Goal: Find specific page/section: Find specific page/section

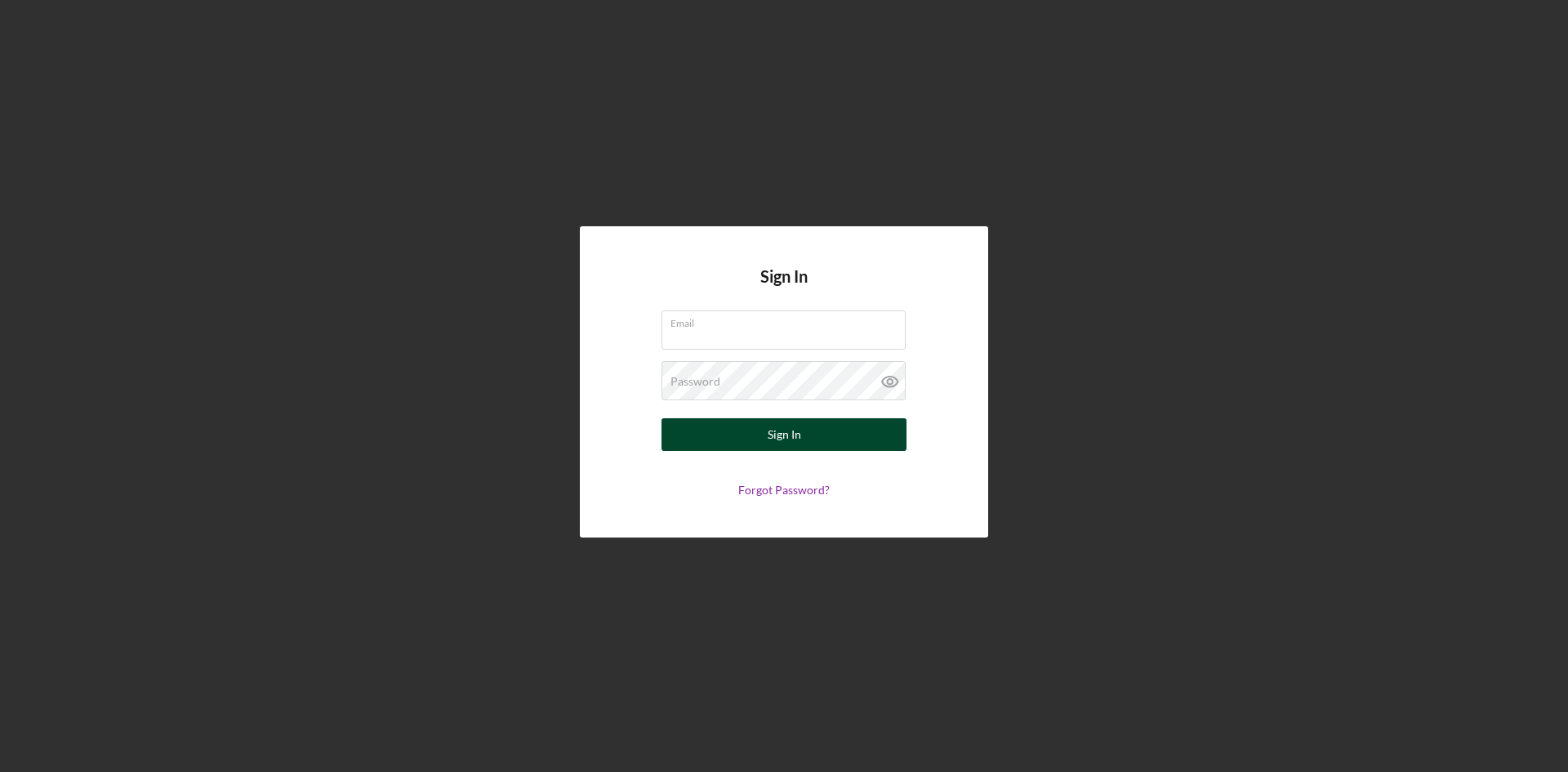
type input "[PERSON_NAME][EMAIL_ADDRESS][DOMAIN_NAME]"
click at [804, 431] on button "Sign In" at bounding box center [784, 434] width 245 height 32
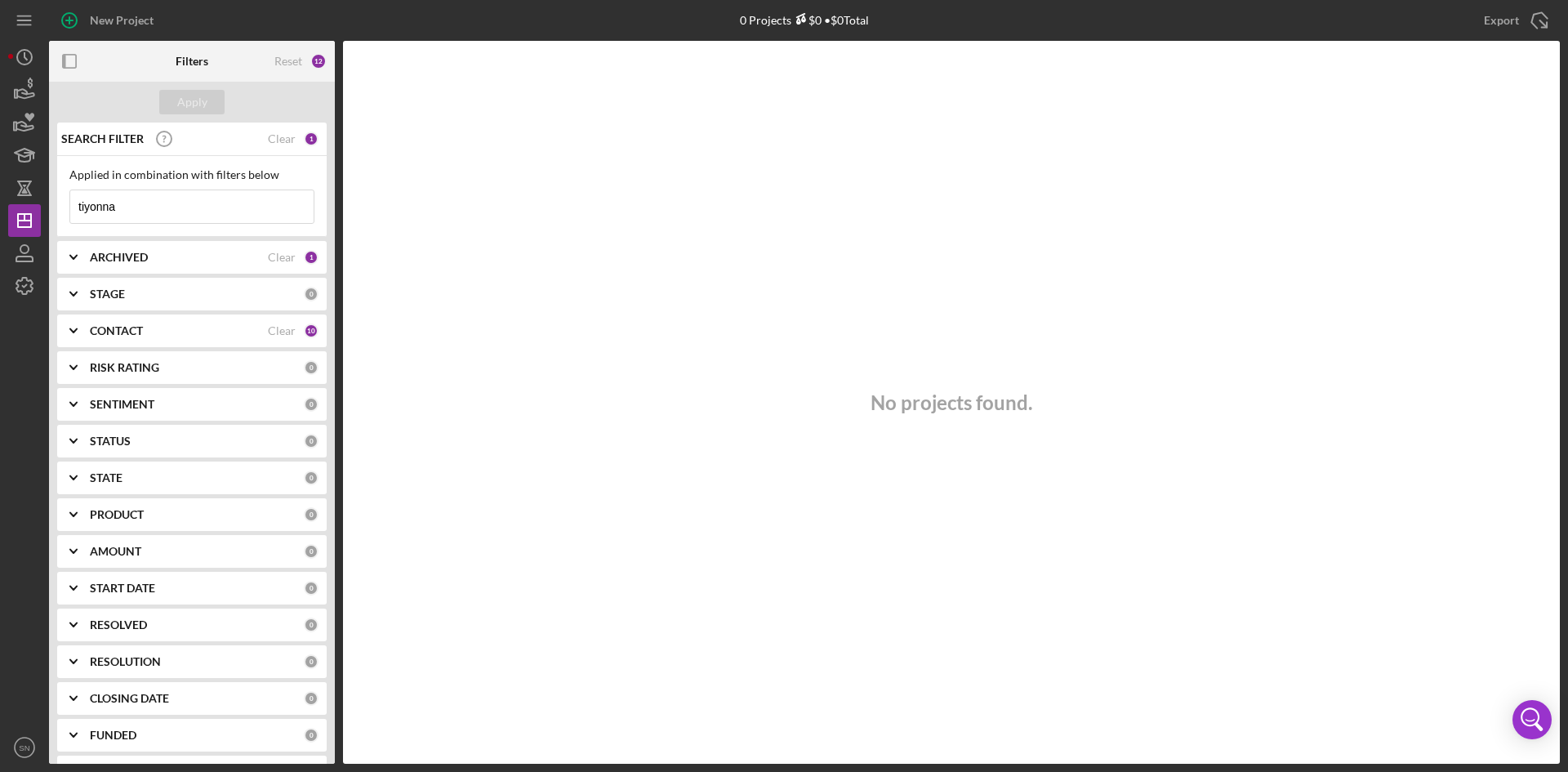
click at [159, 194] on input "tiyonna" at bounding box center [192, 206] width 243 height 32
type input "t"
type input "a"
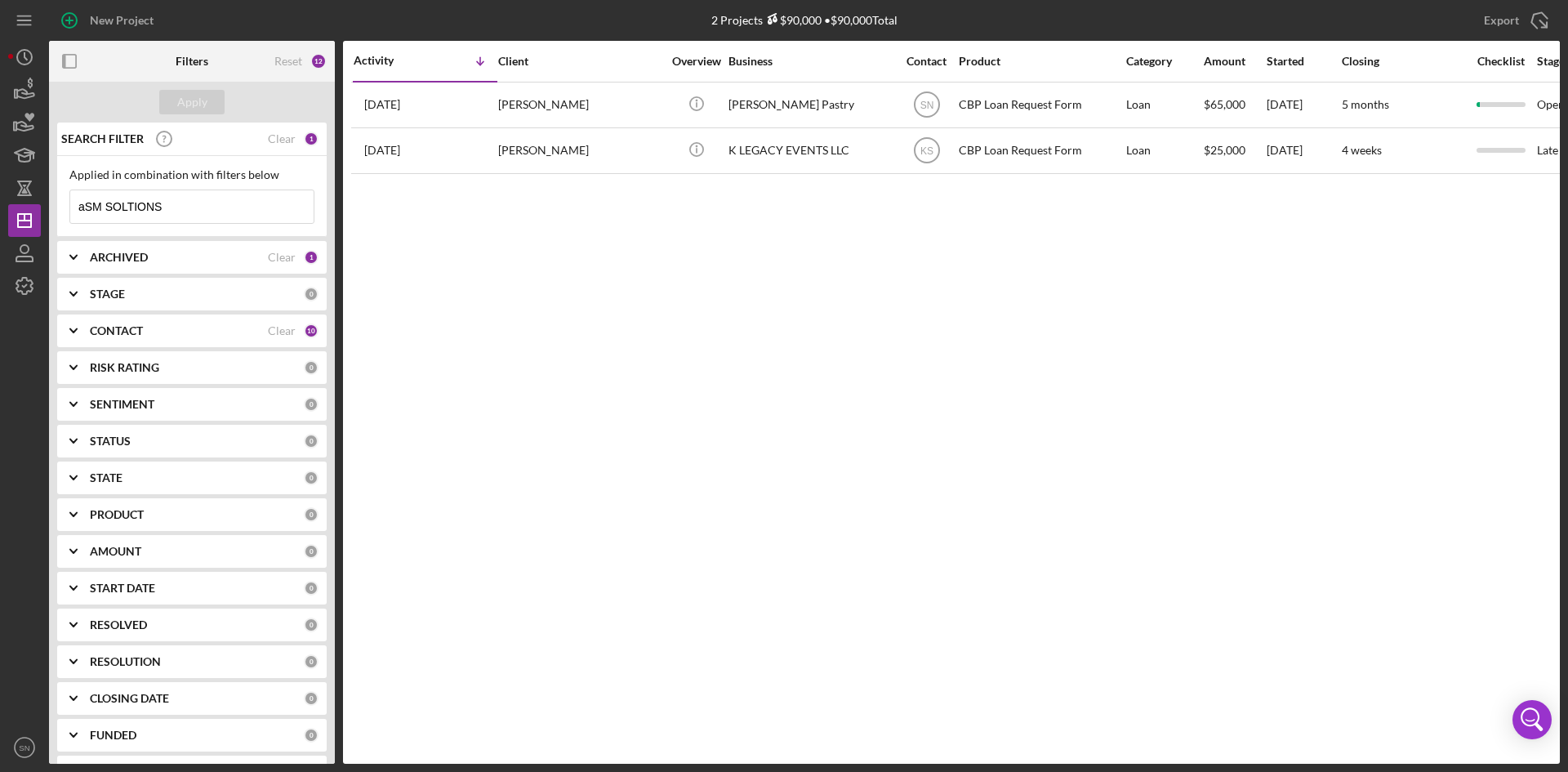
click at [231, 216] on input "aSM SOLTIONS" at bounding box center [192, 206] width 243 height 32
type input "a"
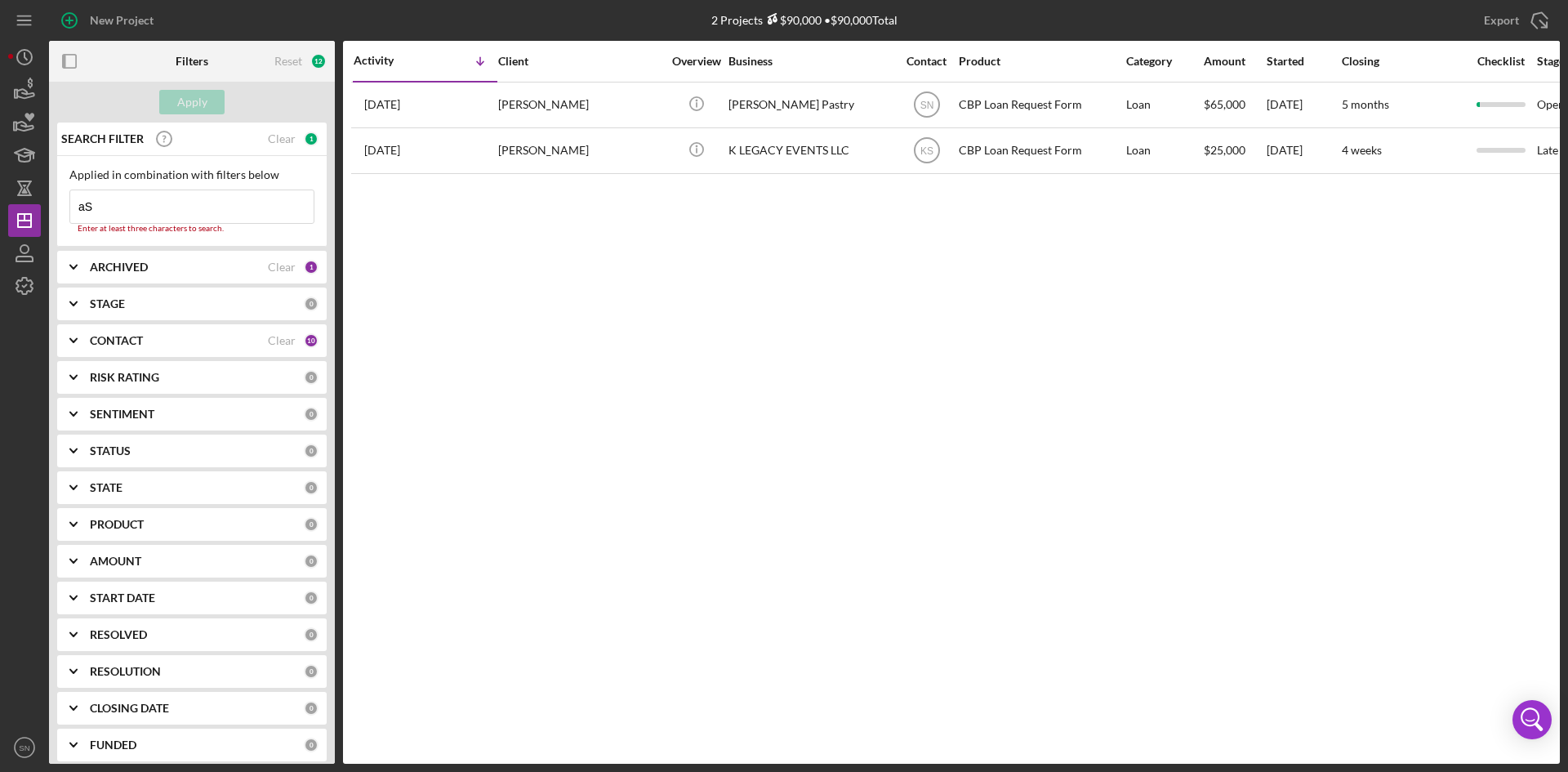
type input "a"
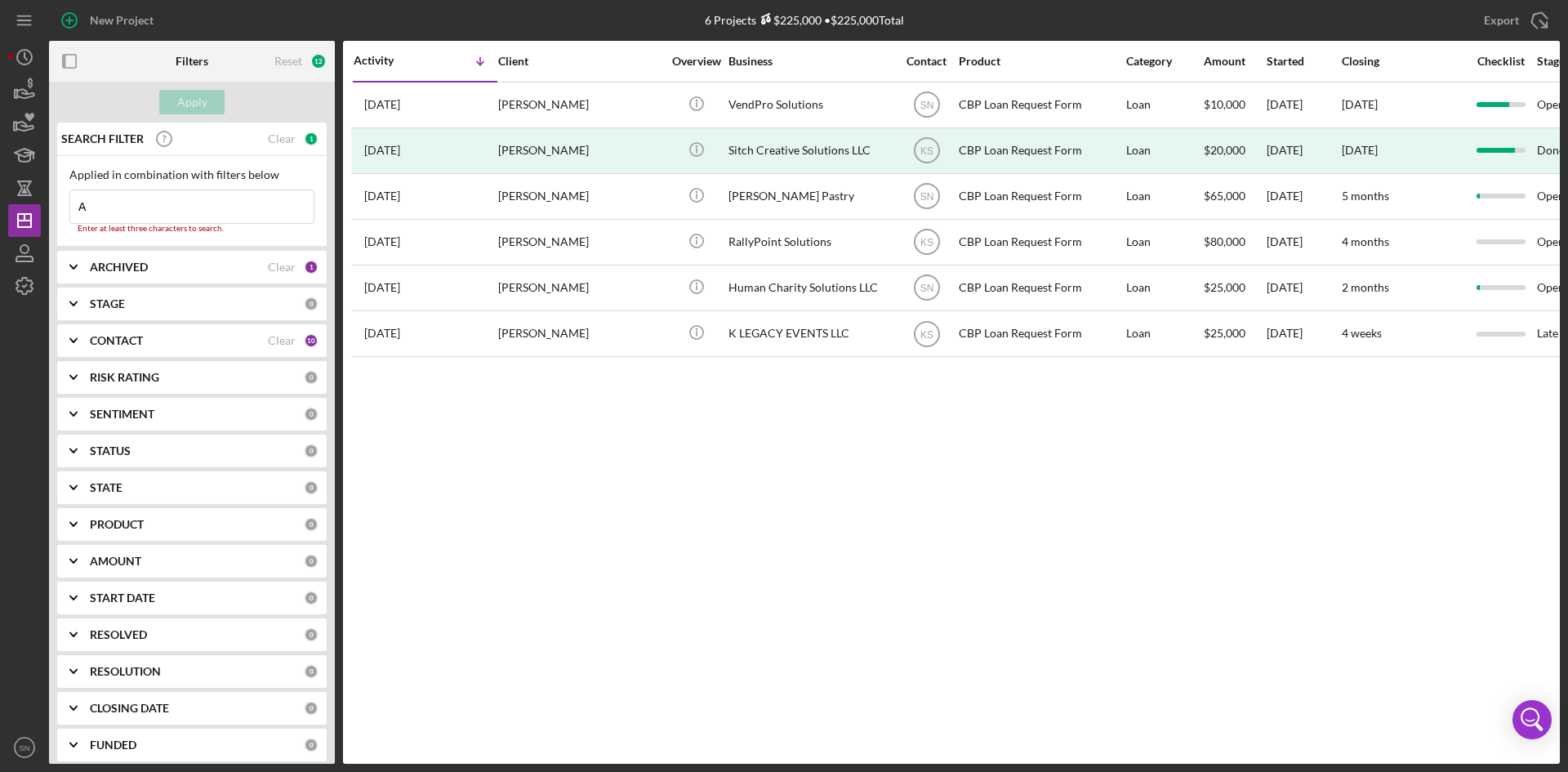
type input "A"
click at [1060, 540] on div "Activity Icon/Table Sort Arrow Client Overview Business Contact Product Categor…" at bounding box center [951, 402] width 1217 height 723
click at [106, 208] on input "A" at bounding box center [192, 206] width 243 height 32
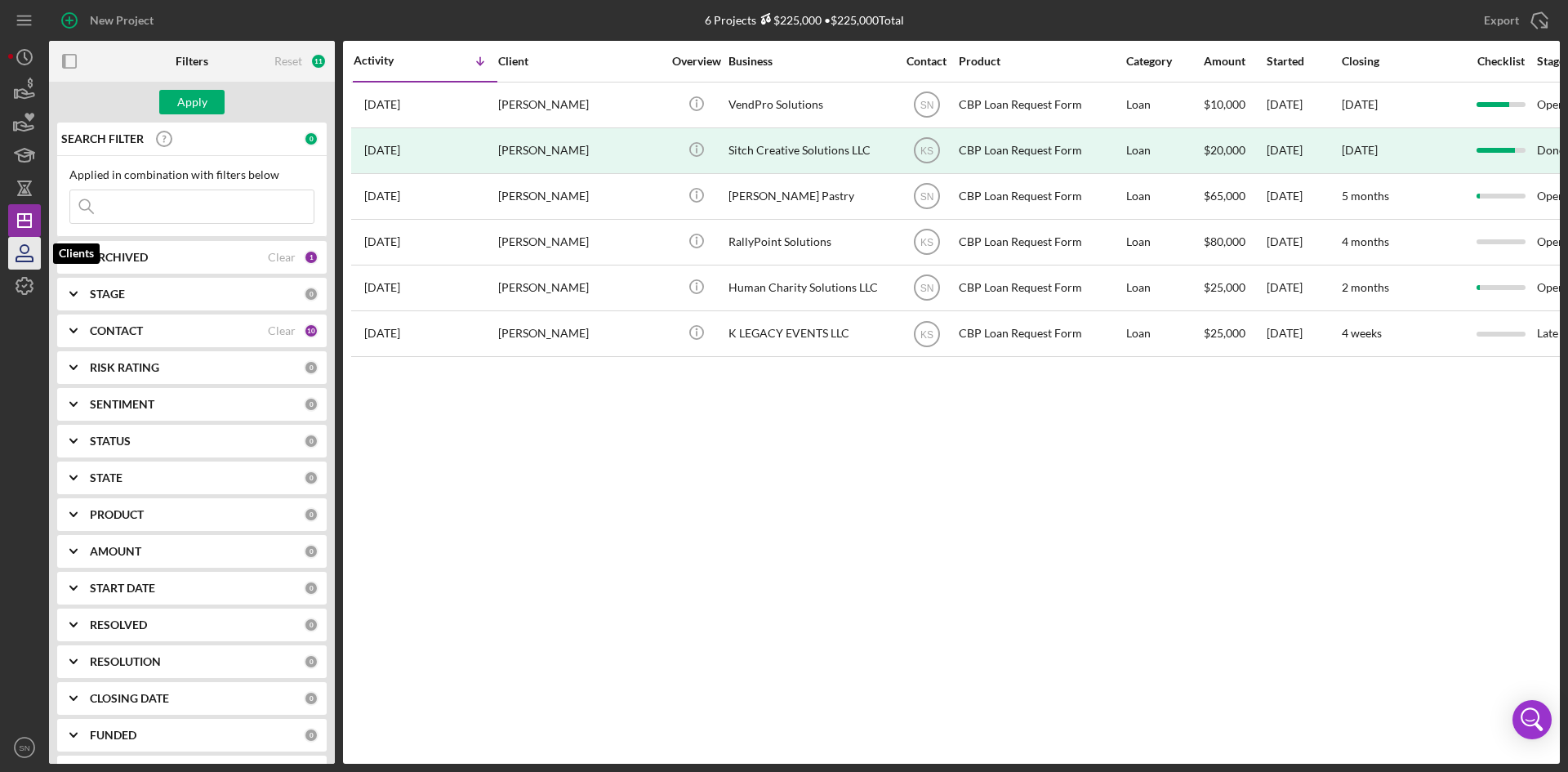
click at [31, 254] on icon "button" at bounding box center [25, 253] width 41 height 41
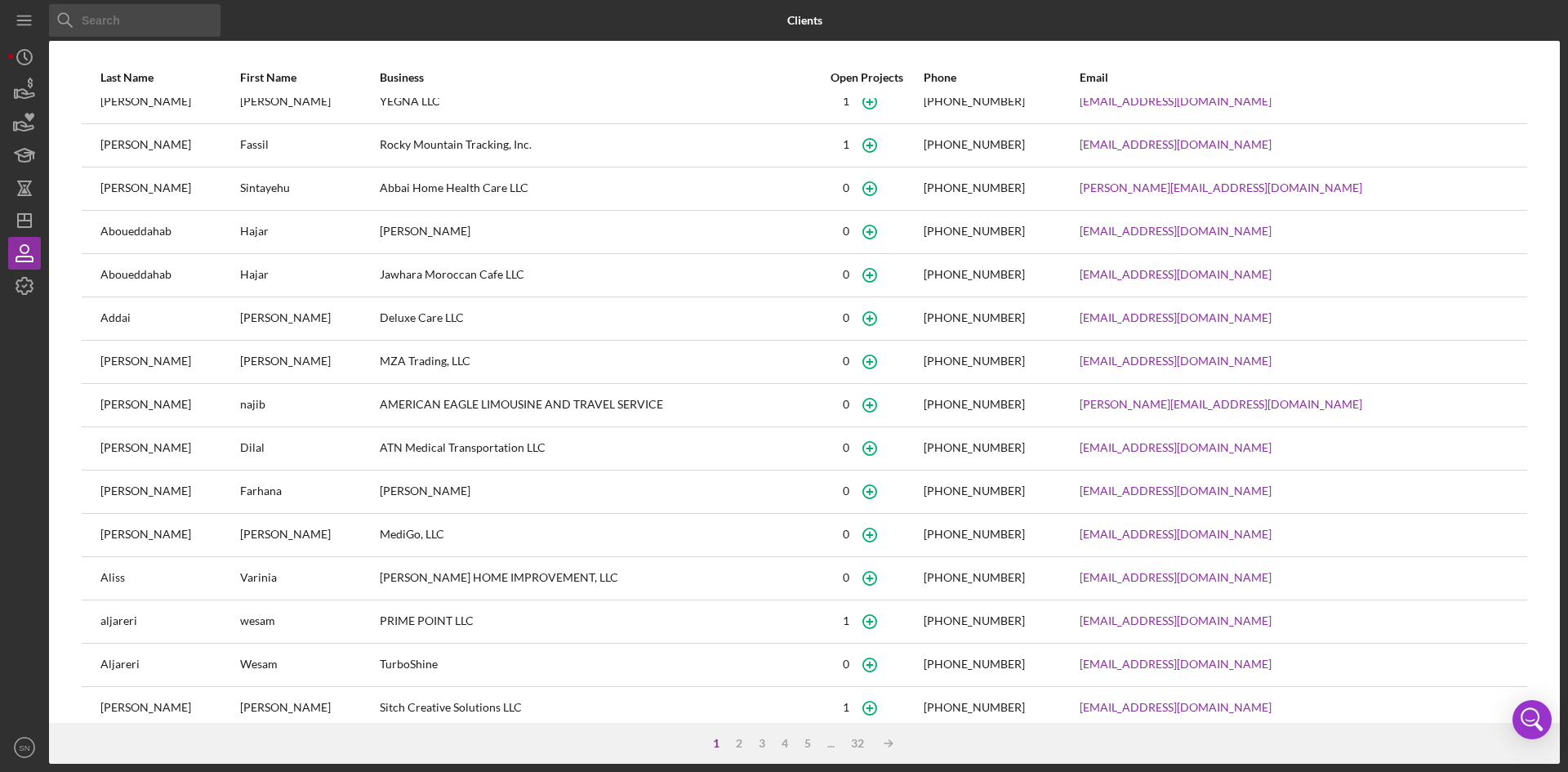
scroll to position [41, 0]
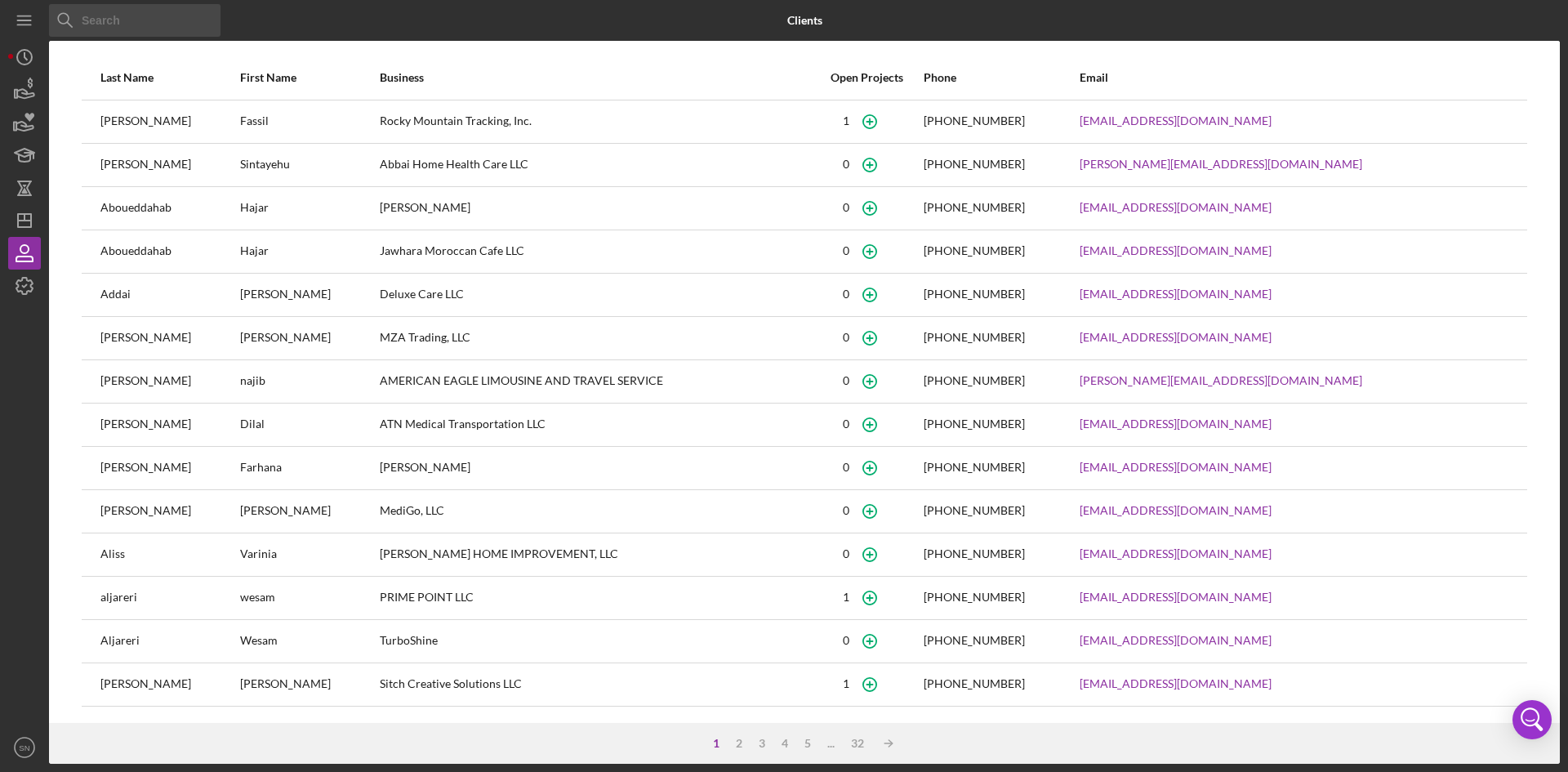
click at [172, 17] on input at bounding box center [134, 20] width 172 height 32
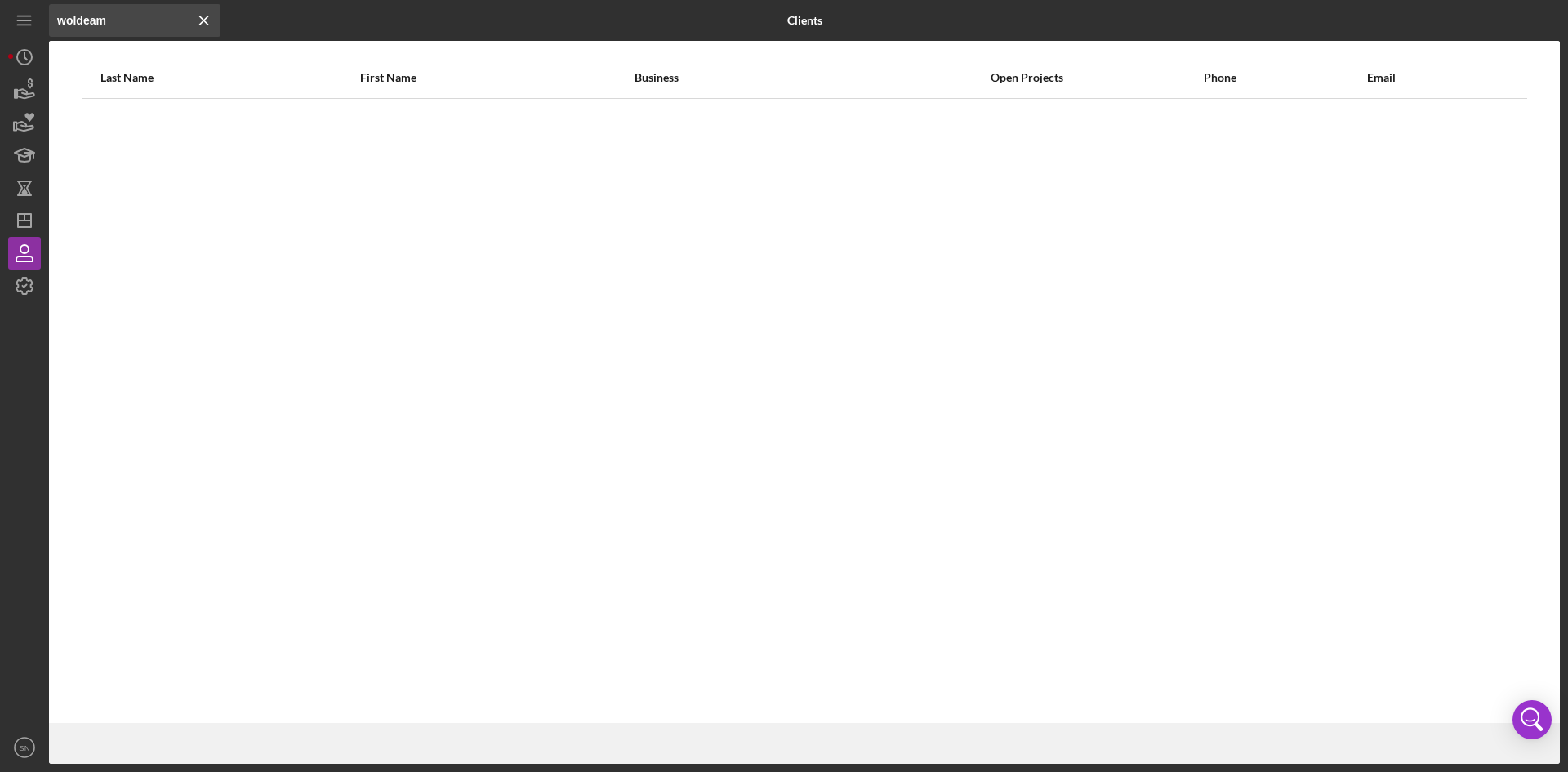
scroll to position [0, 0]
type input "w"
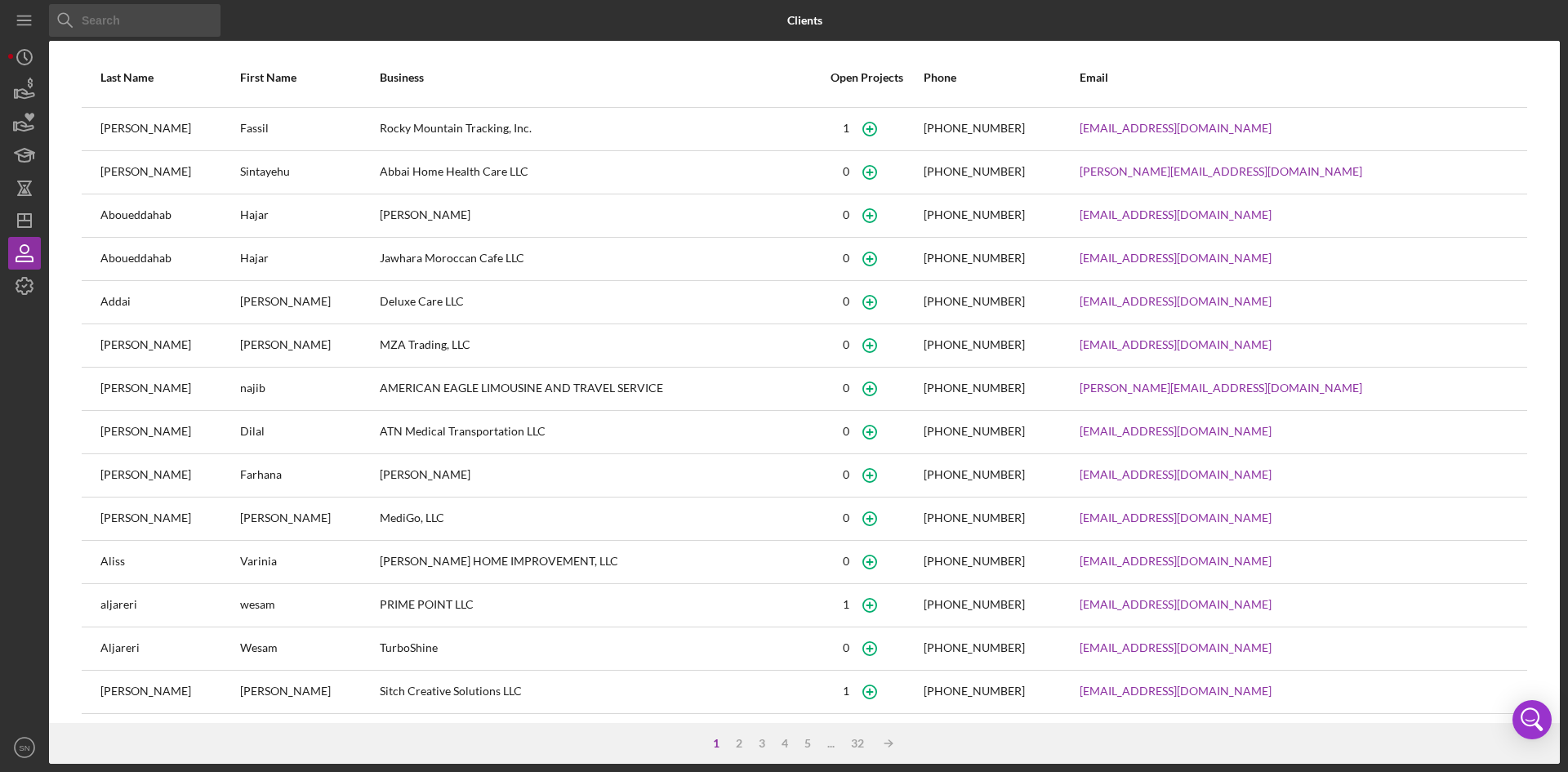
scroll to position [41, 0]
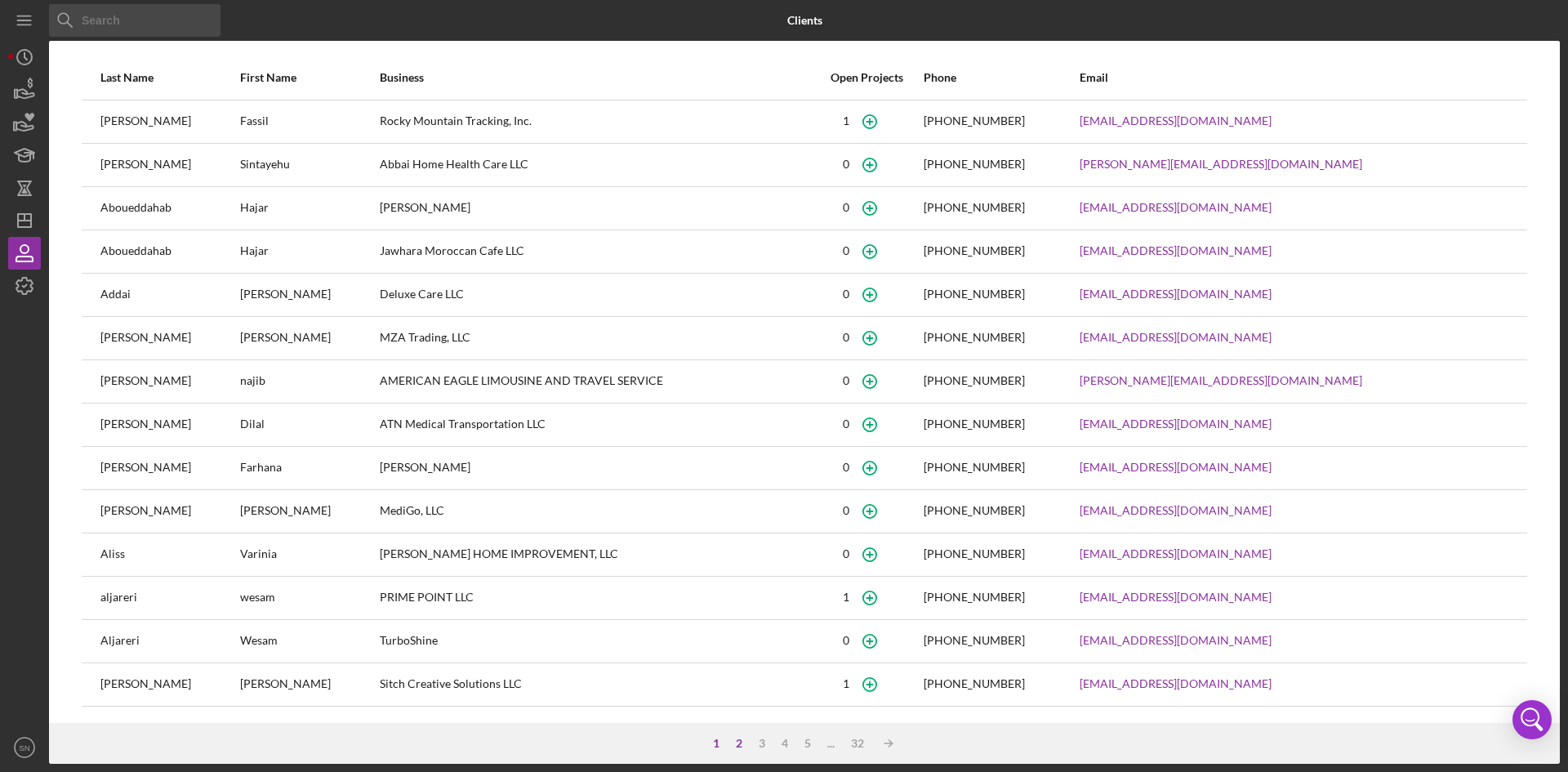
click at [733, 746] on div "2" at bounding box center [738, 743] width 23 height 13
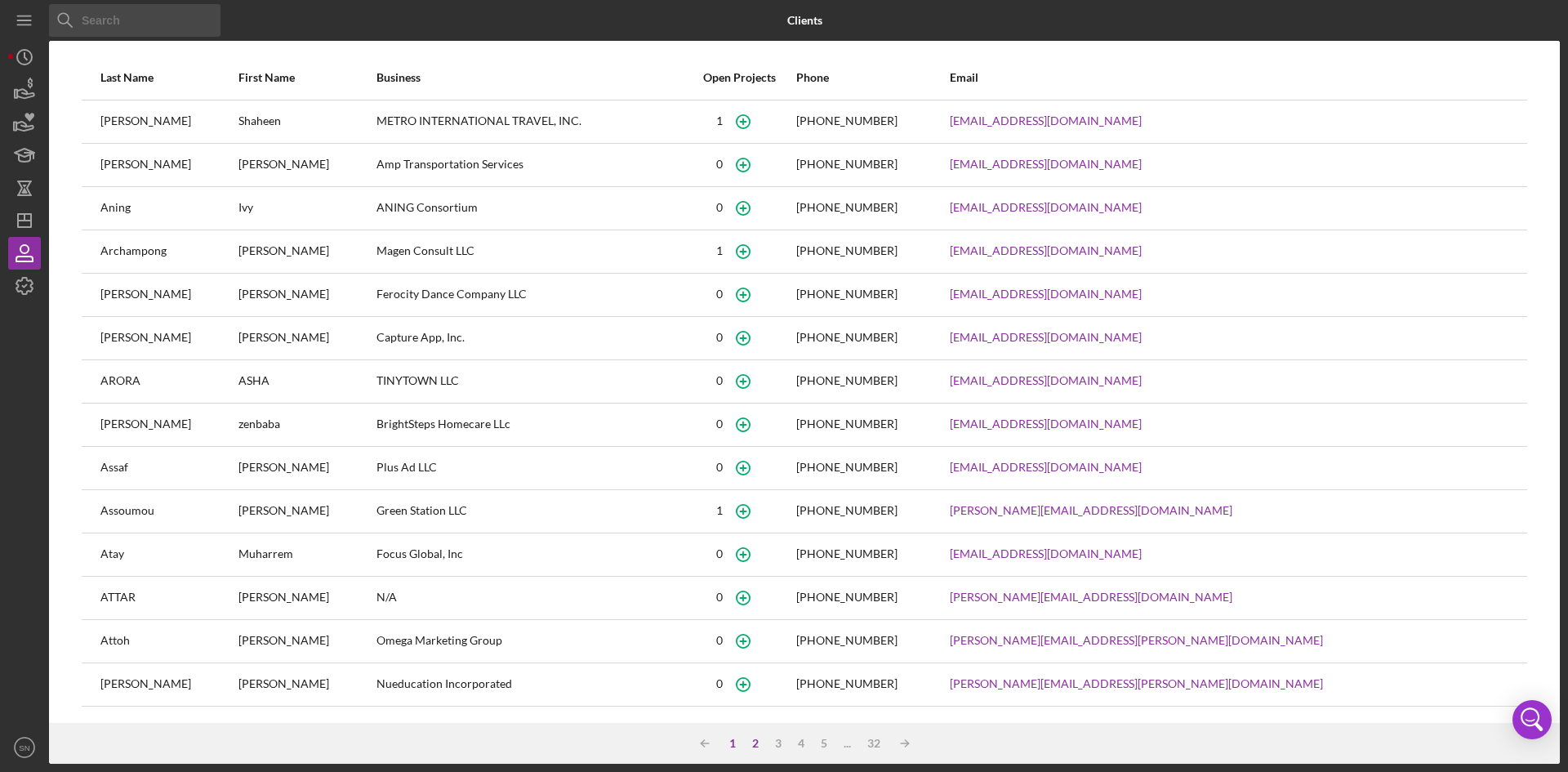
click at [732, 746] on div "1" at bounding box center [732, 743] width 23 height 13
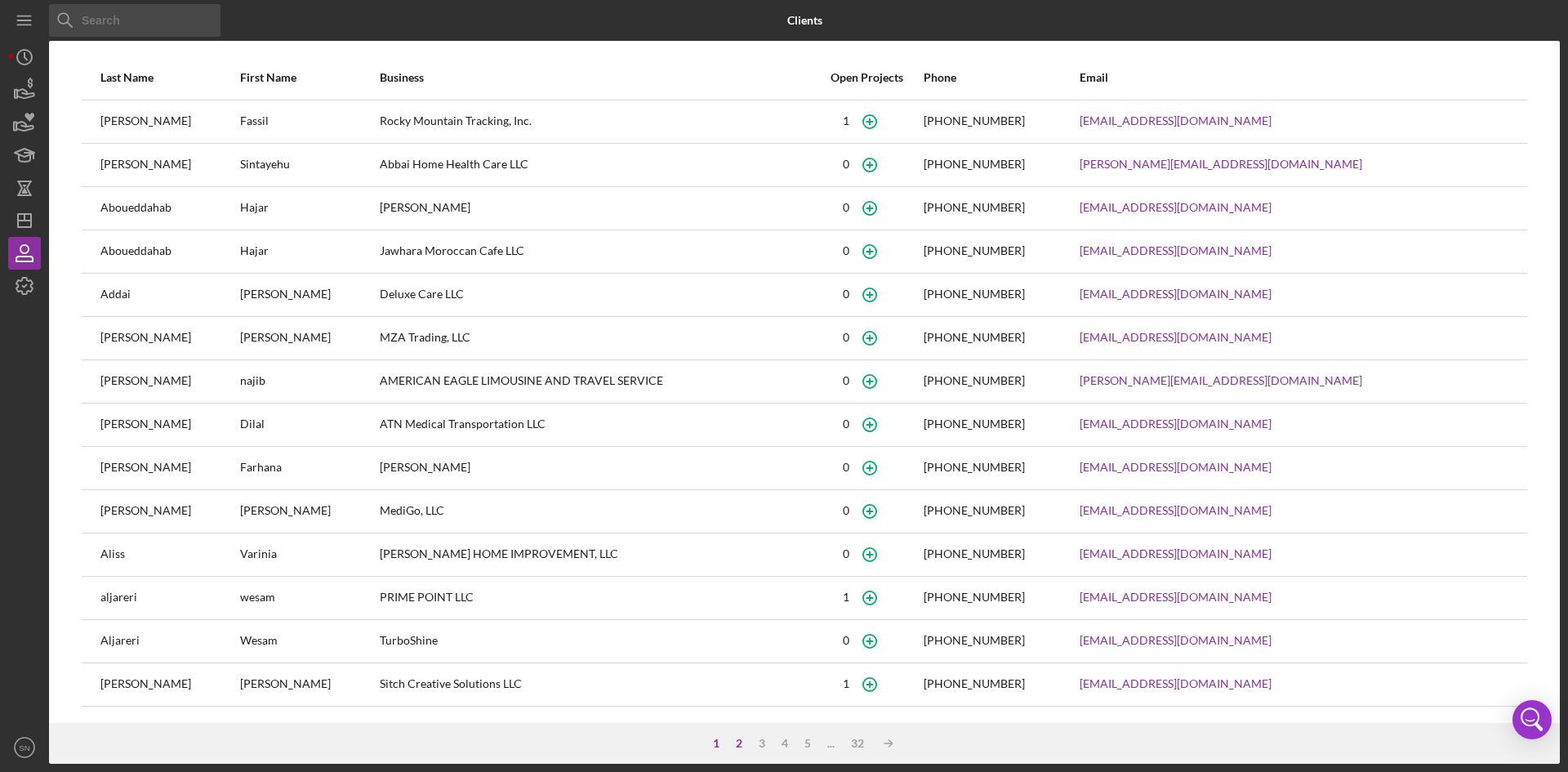
click at [732, 743] on div "2" at bounding box center [738, 743] width 23 height 13
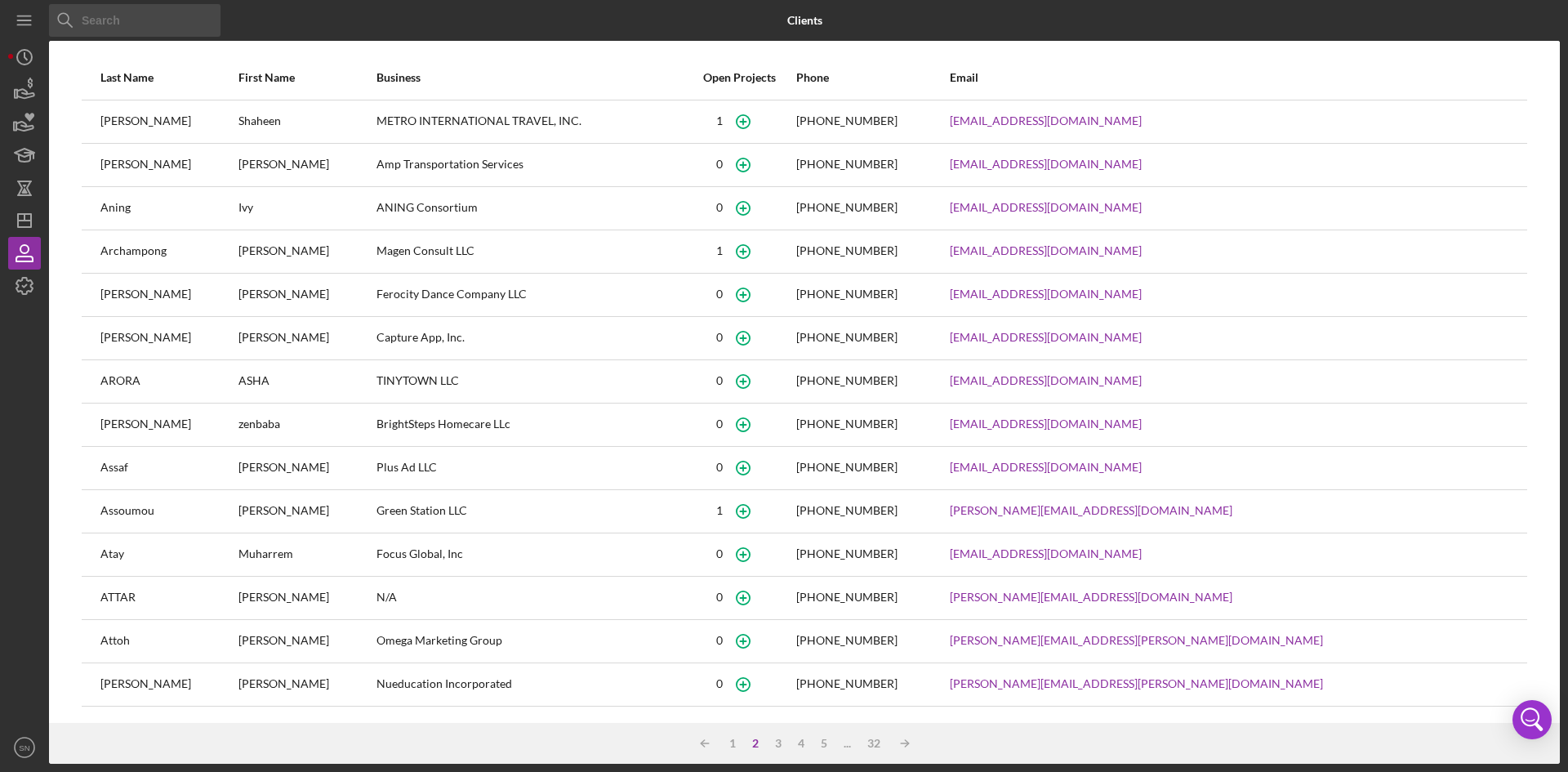
click at [732, 743] on div "1" at bounding box center [732, 743] width 23 height 13
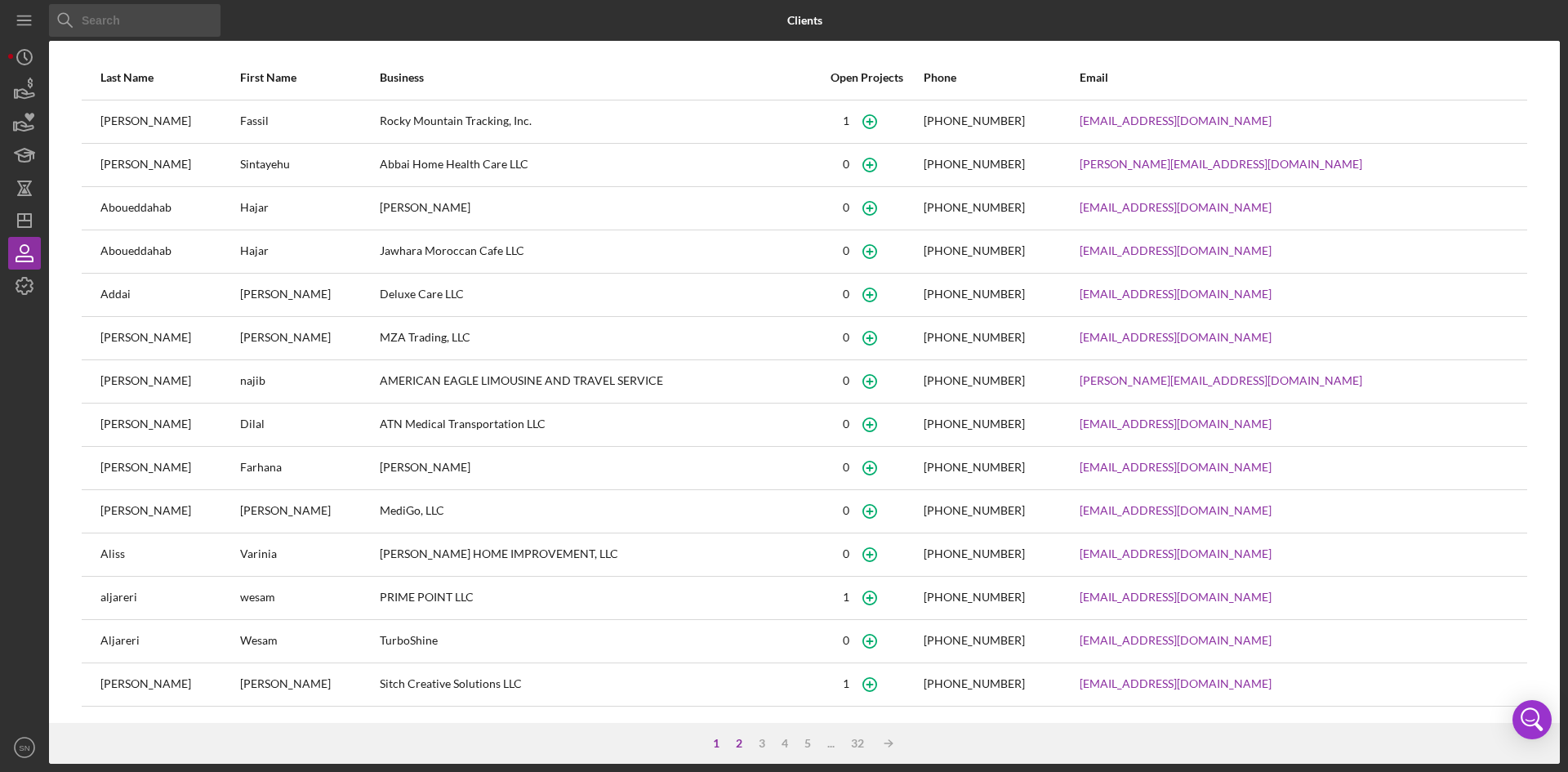
click at [732, 743] on div "2" at bounding box center [738, 743] width 23 height 13
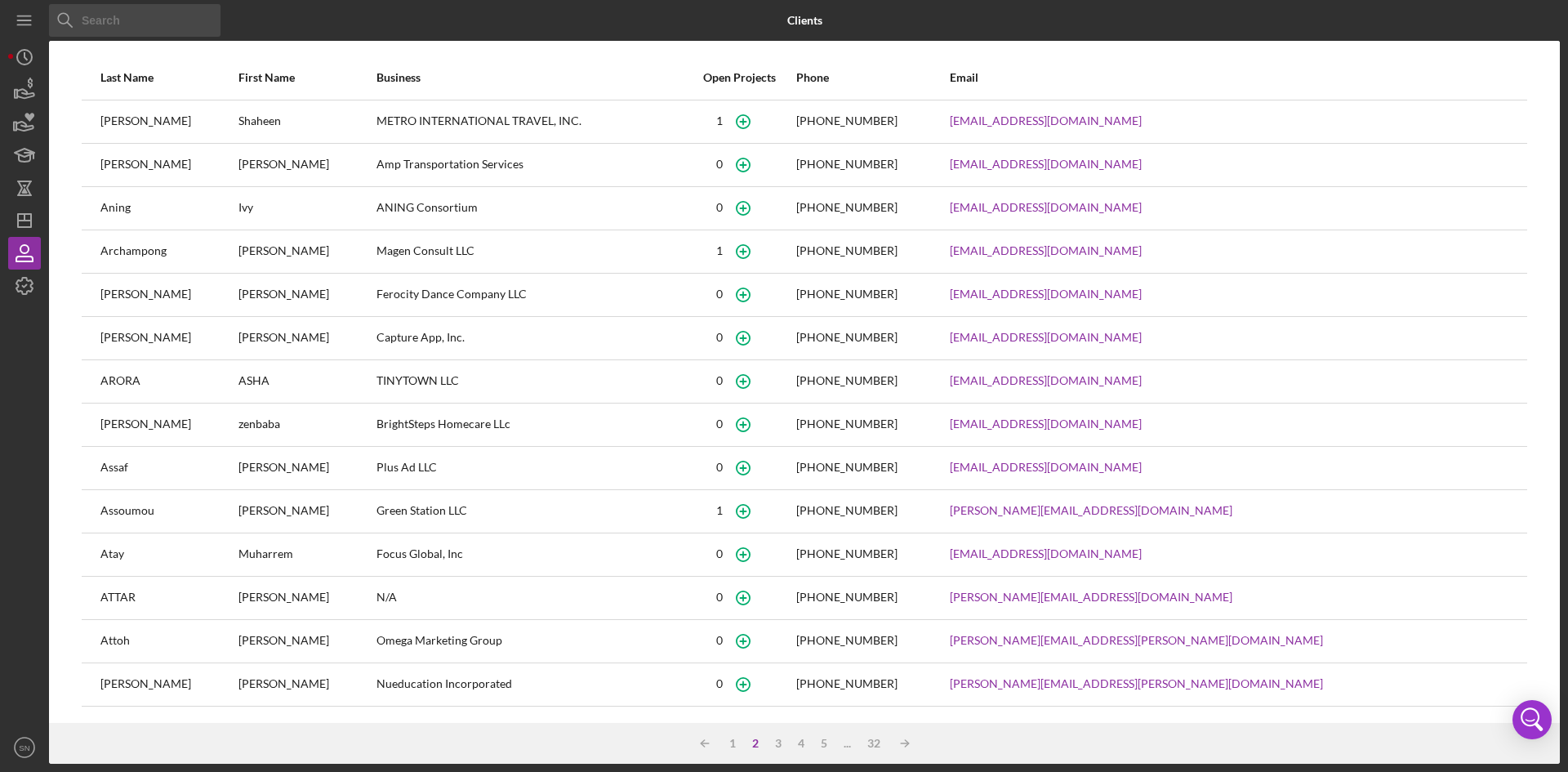
click at [732, 743] on div "1" at bounding box center [732, 743] width 23 height 13
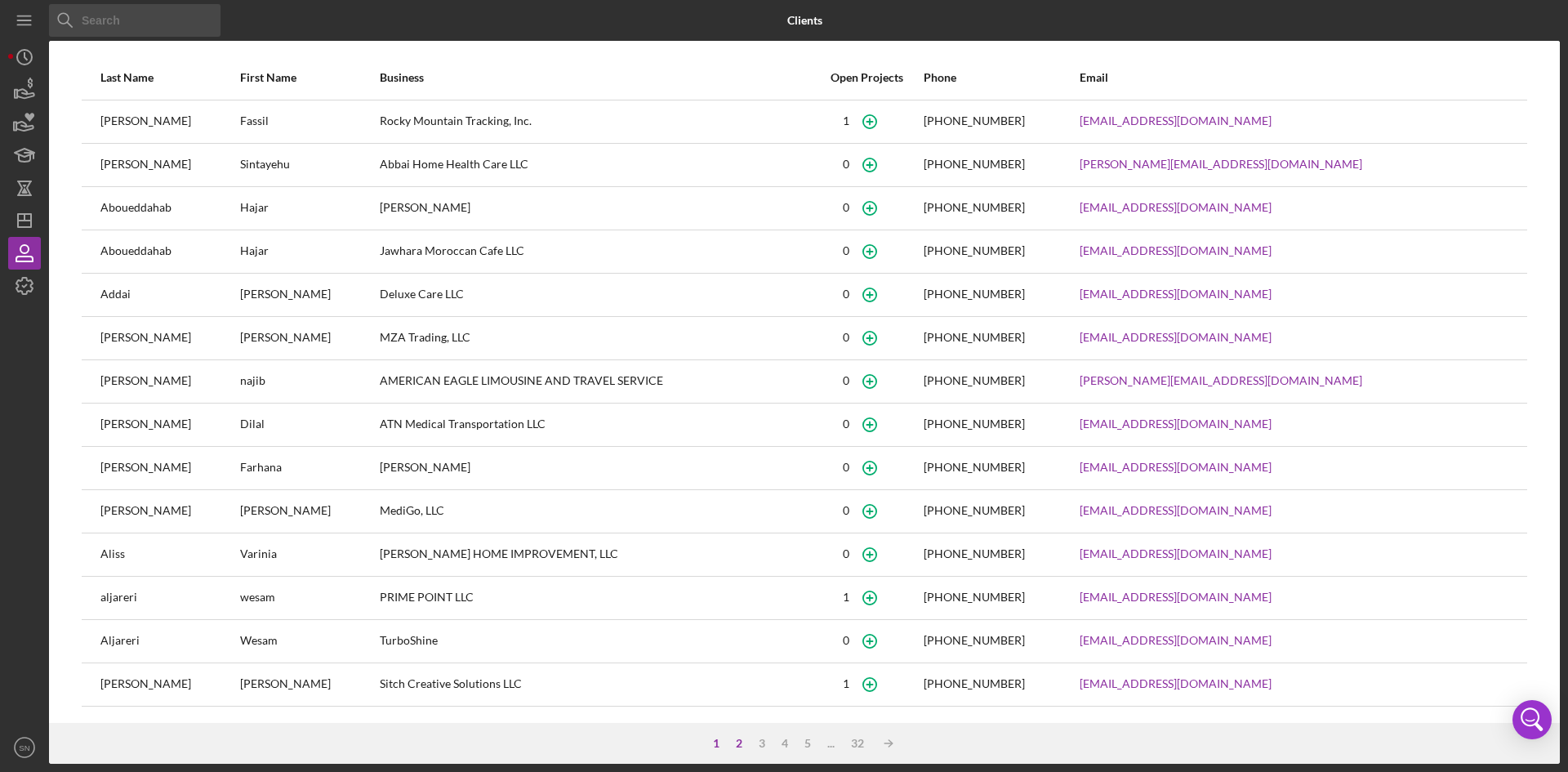
click at [732, 743] on div "2" at bounding box center [738, 743] width 23 height 13
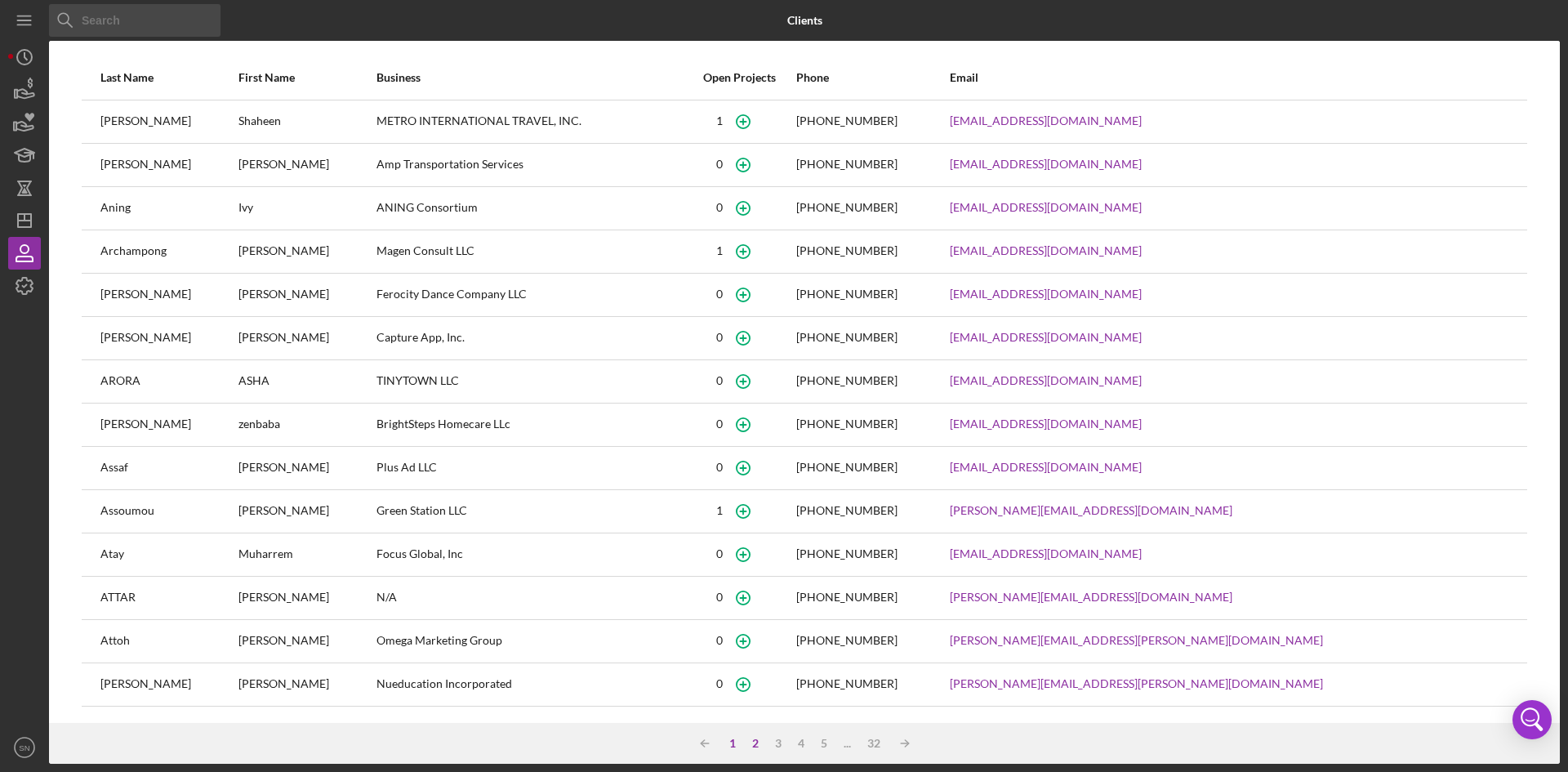
click at [732, 742] on div "1" at bounding box center [732, 743] width 23 height 13
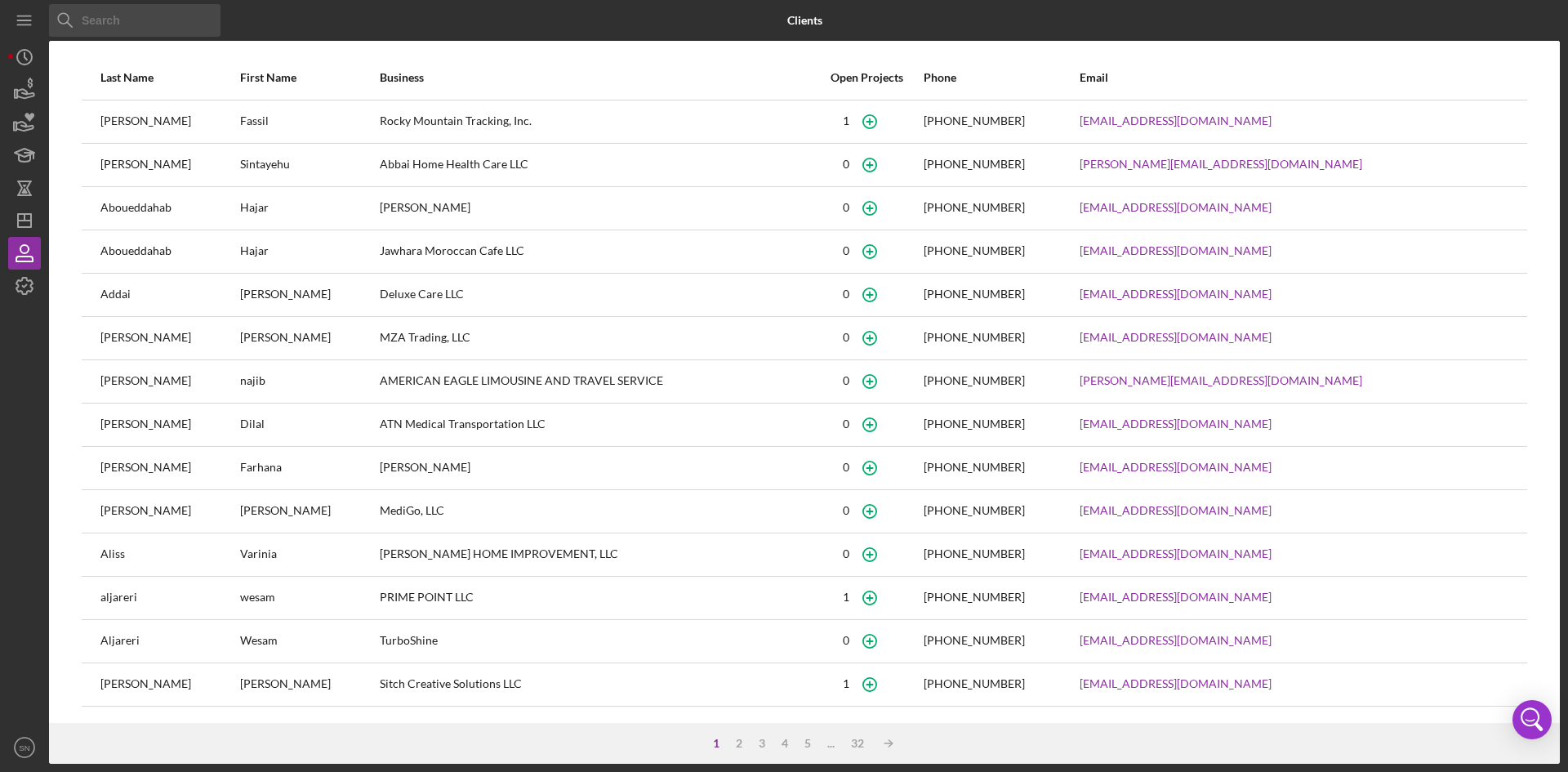
click at [732, 742] on div "2" at bounding box center [738, 743] width 23 height 13
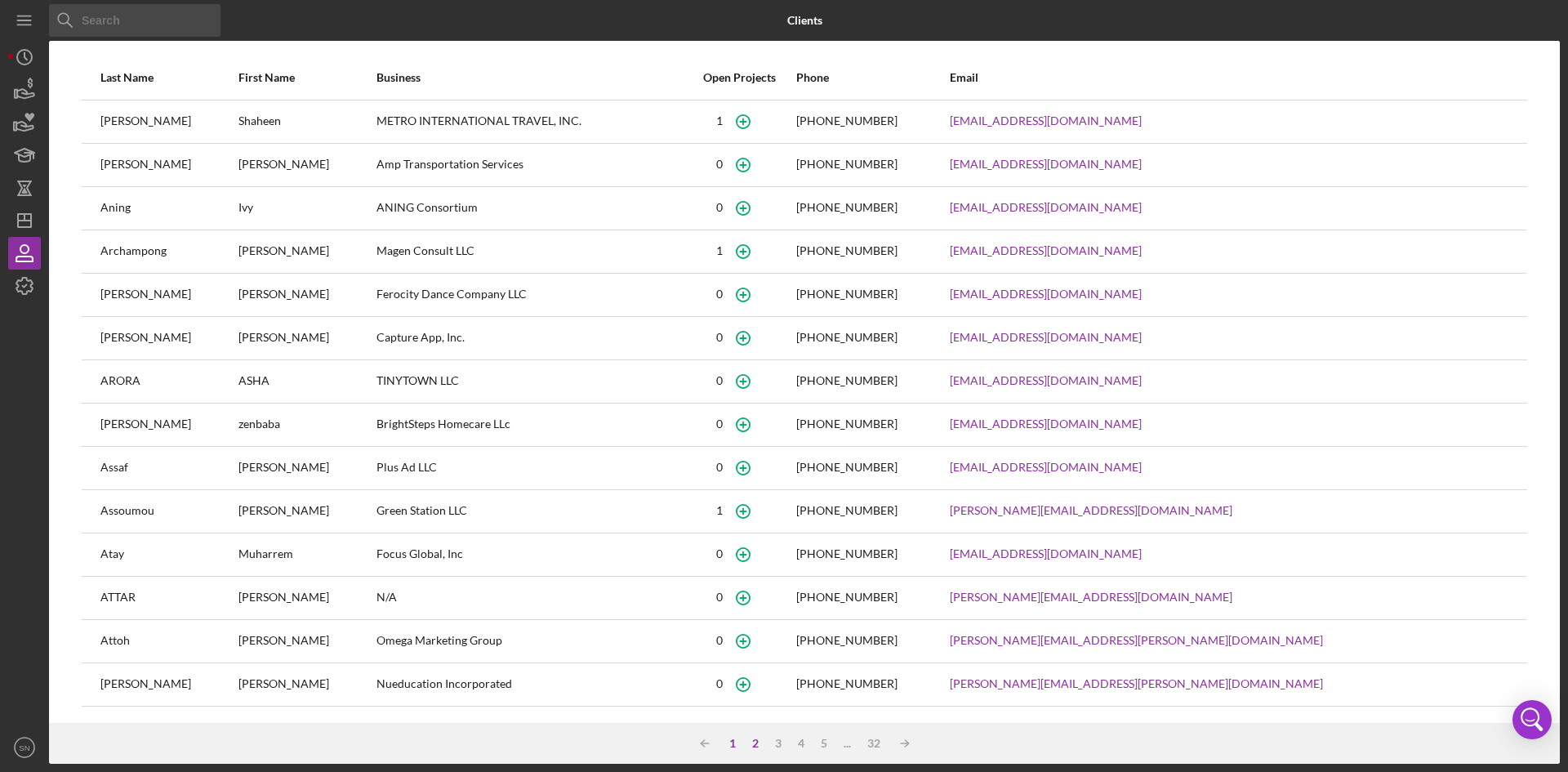
click at [732, 741] on div "1" at bounding box center [732, 743] width 23 height 13
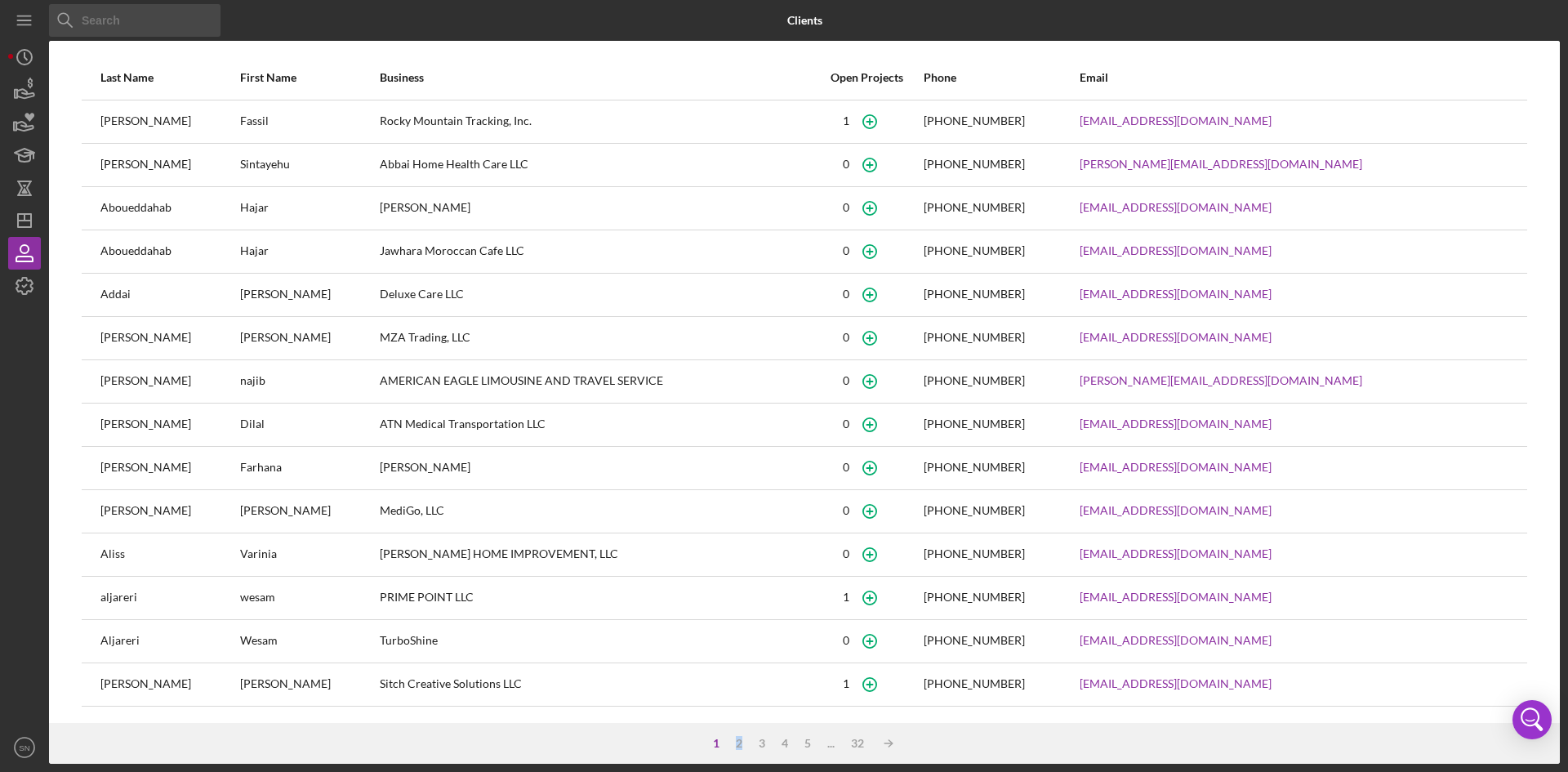
click at [732, 741] on div "2" at bounding box center [738, 743] width 23 height 13
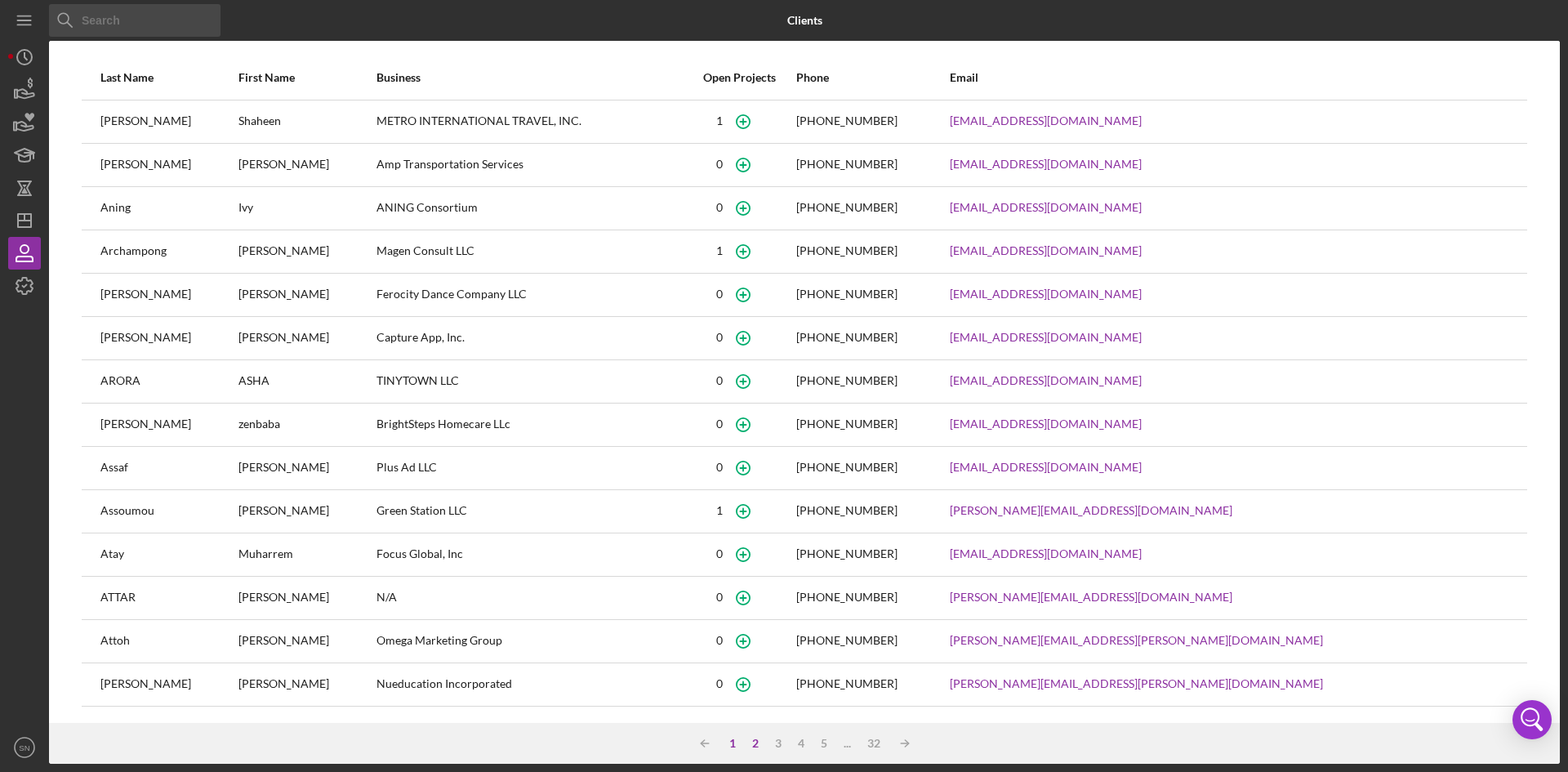
click at [732, 741] on div "1" at bounding box center [732, 743] width 23 height 13
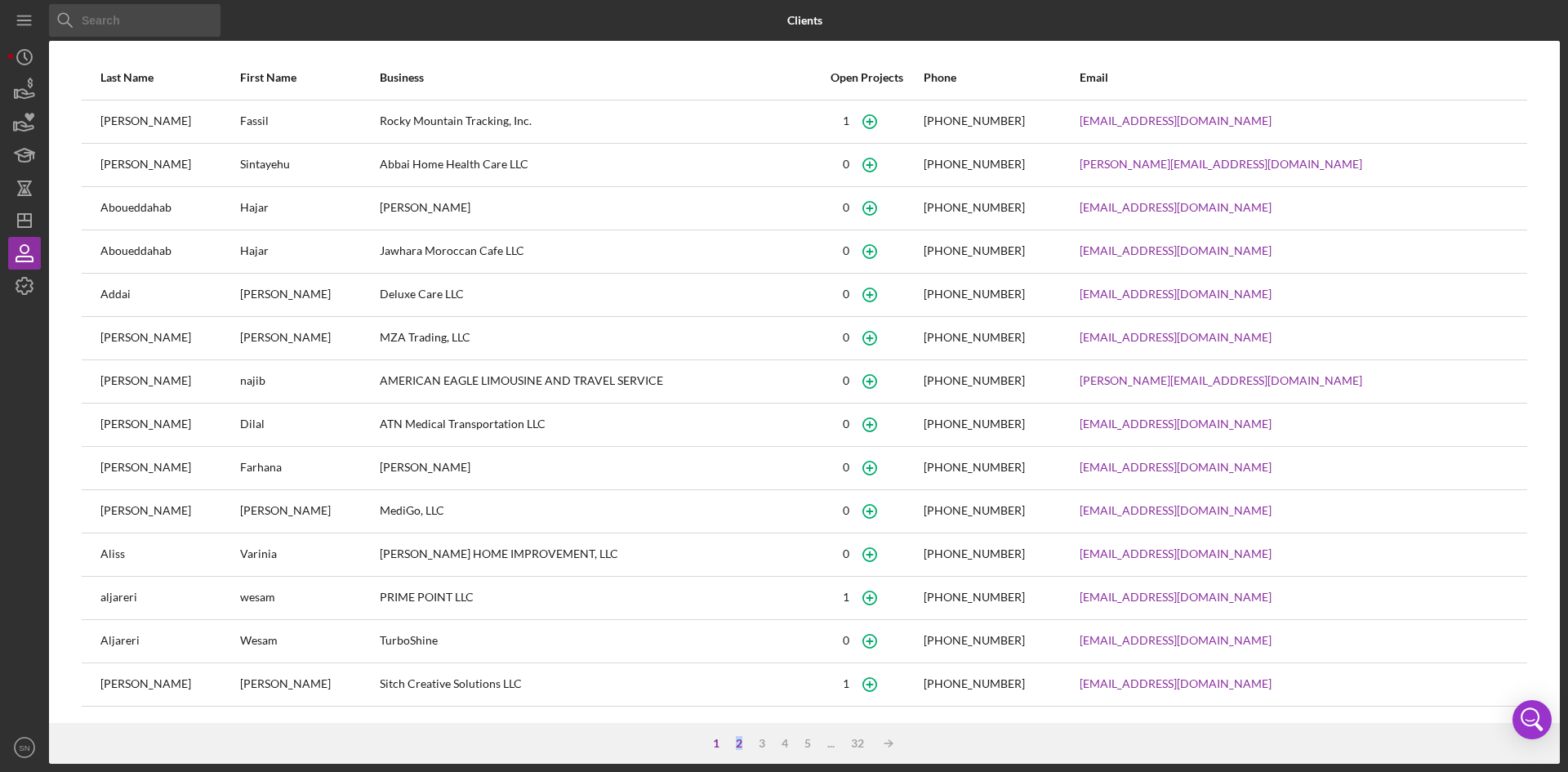
click at [732, 741] on div "2" at bounding box center [738, 743] width 23 height 13
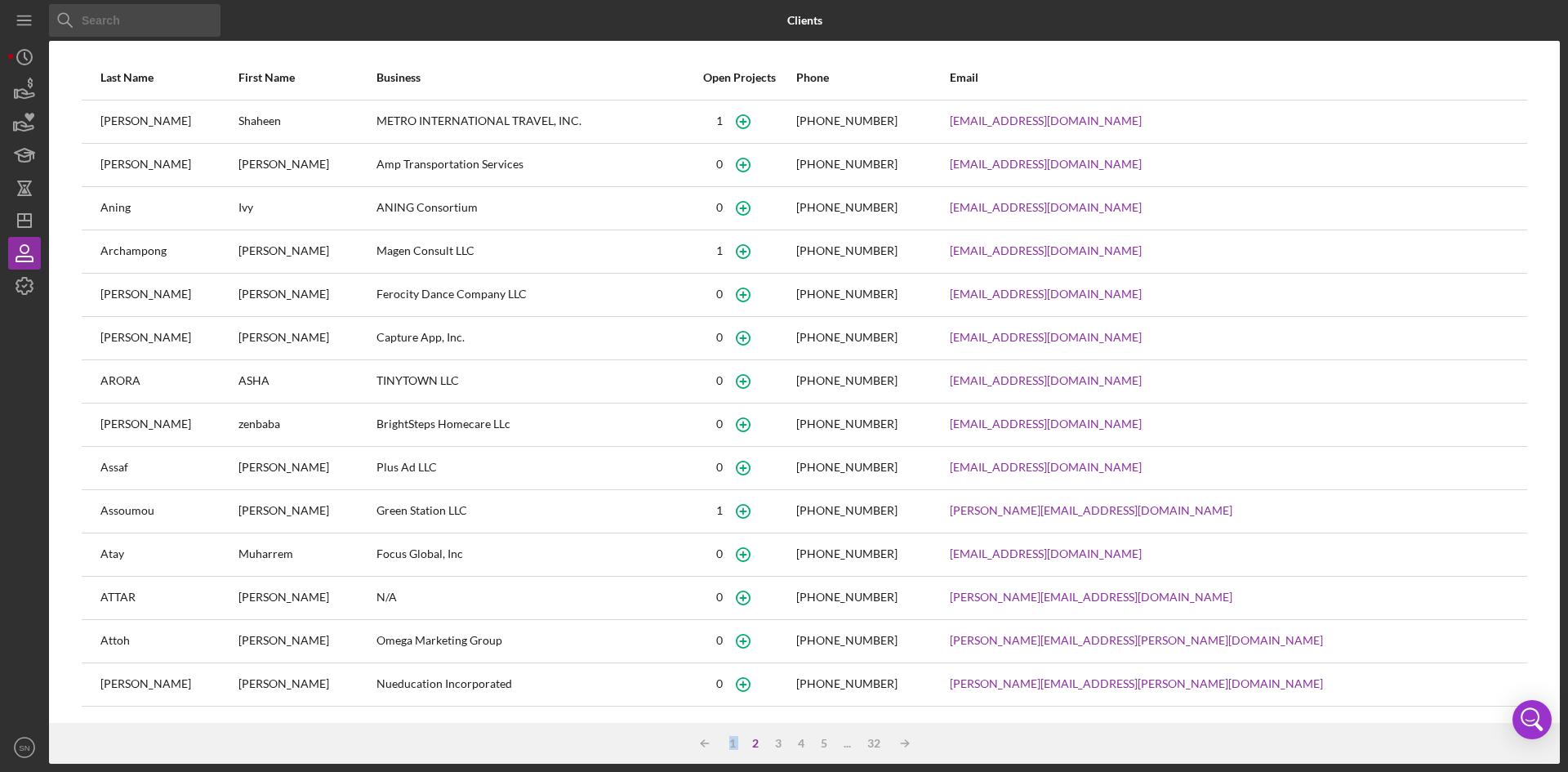
click at [732, 741] on div "1" at bounding box center [732, 743] width 23 height 13
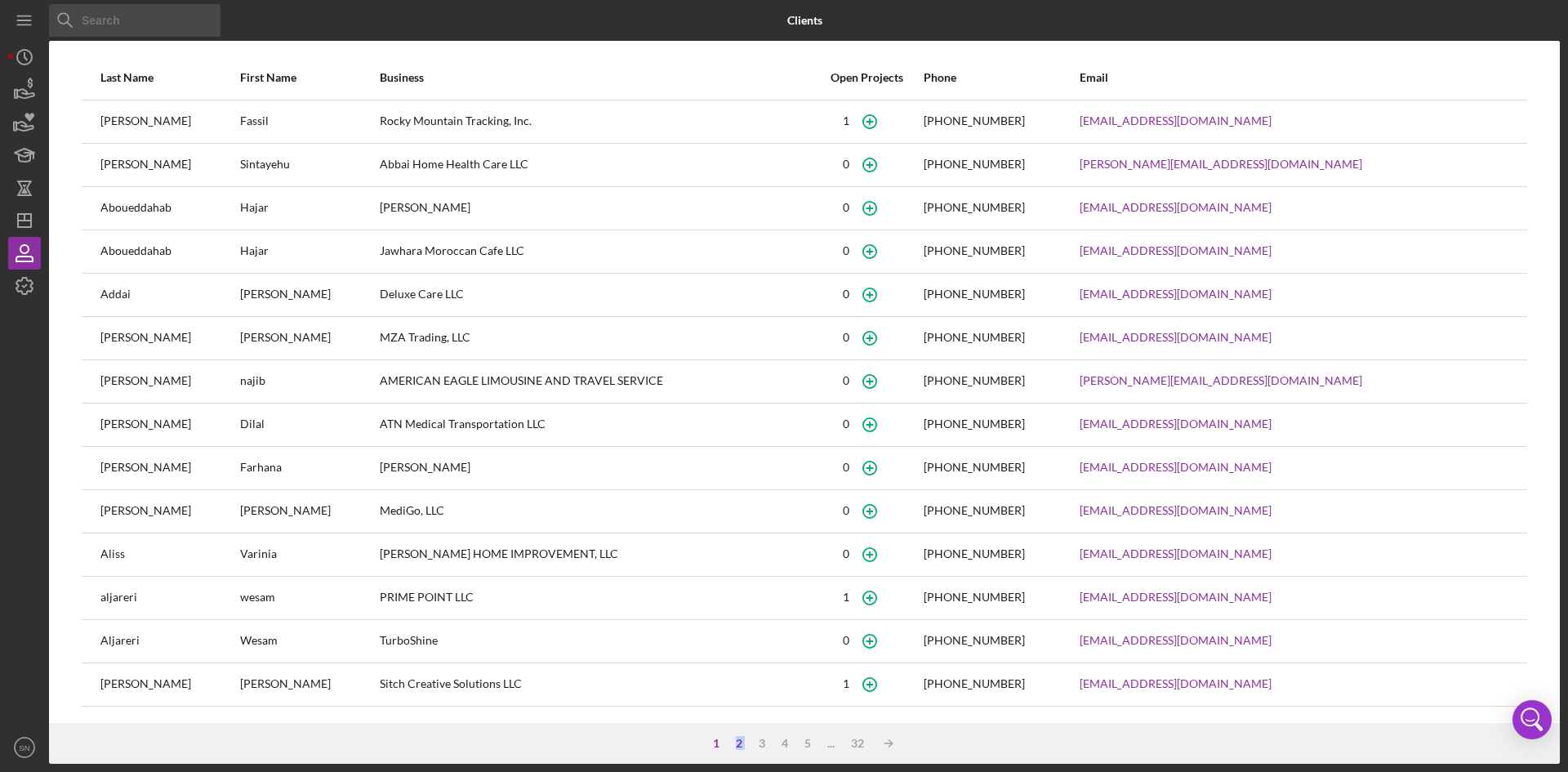
click at [732, 741] on div "2" at bounding box center [738, 743] width 23 height 13
click at [728, 742] on div "1" at bounding box center [716, 743] width 23 height 13
click at [732, 750] on div "2" at bounding box center [738, 743] width 23 height 13
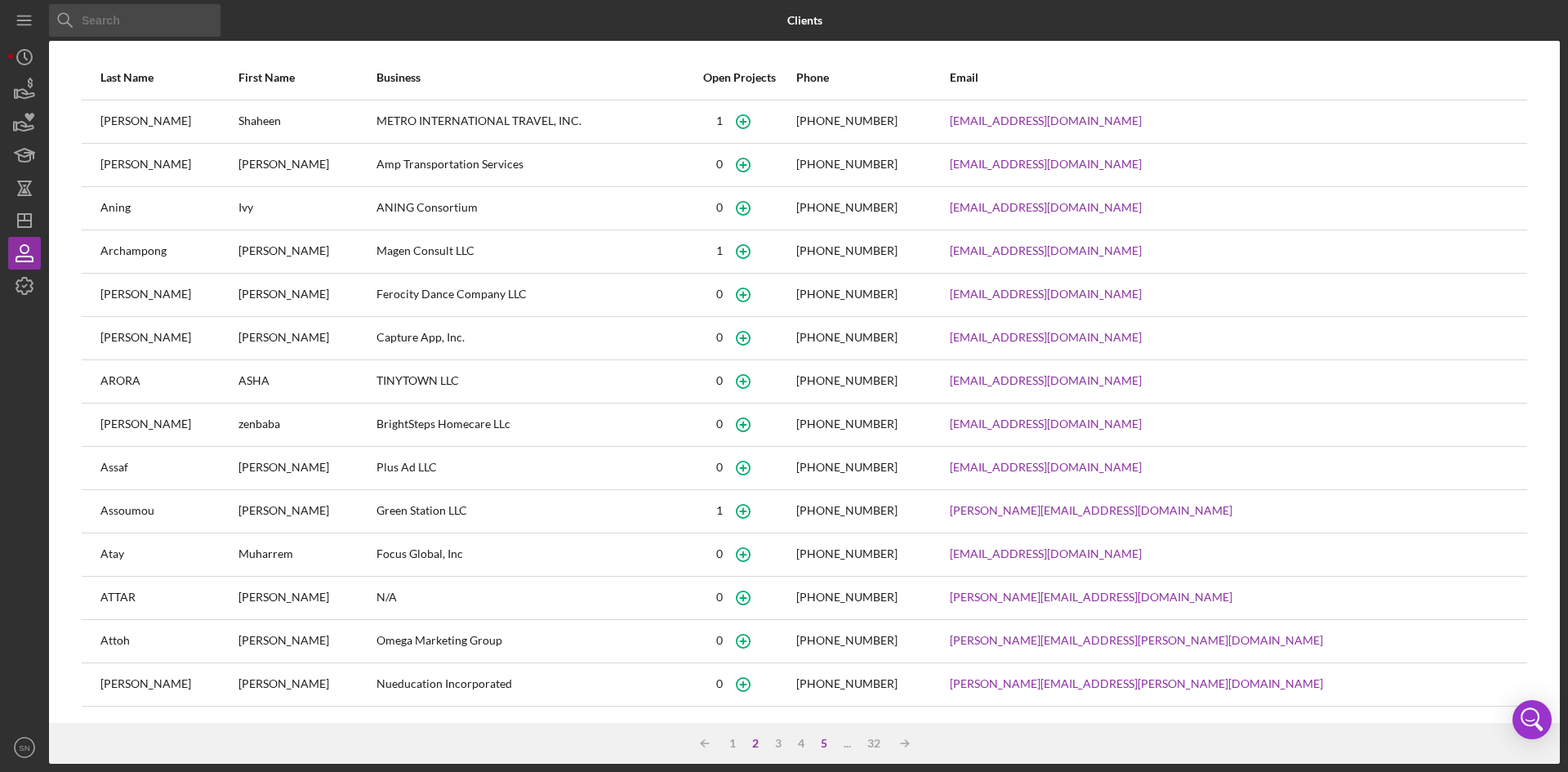
click at [824, 746] on div "5" at bounding box center [824, 743] width 23 height 13
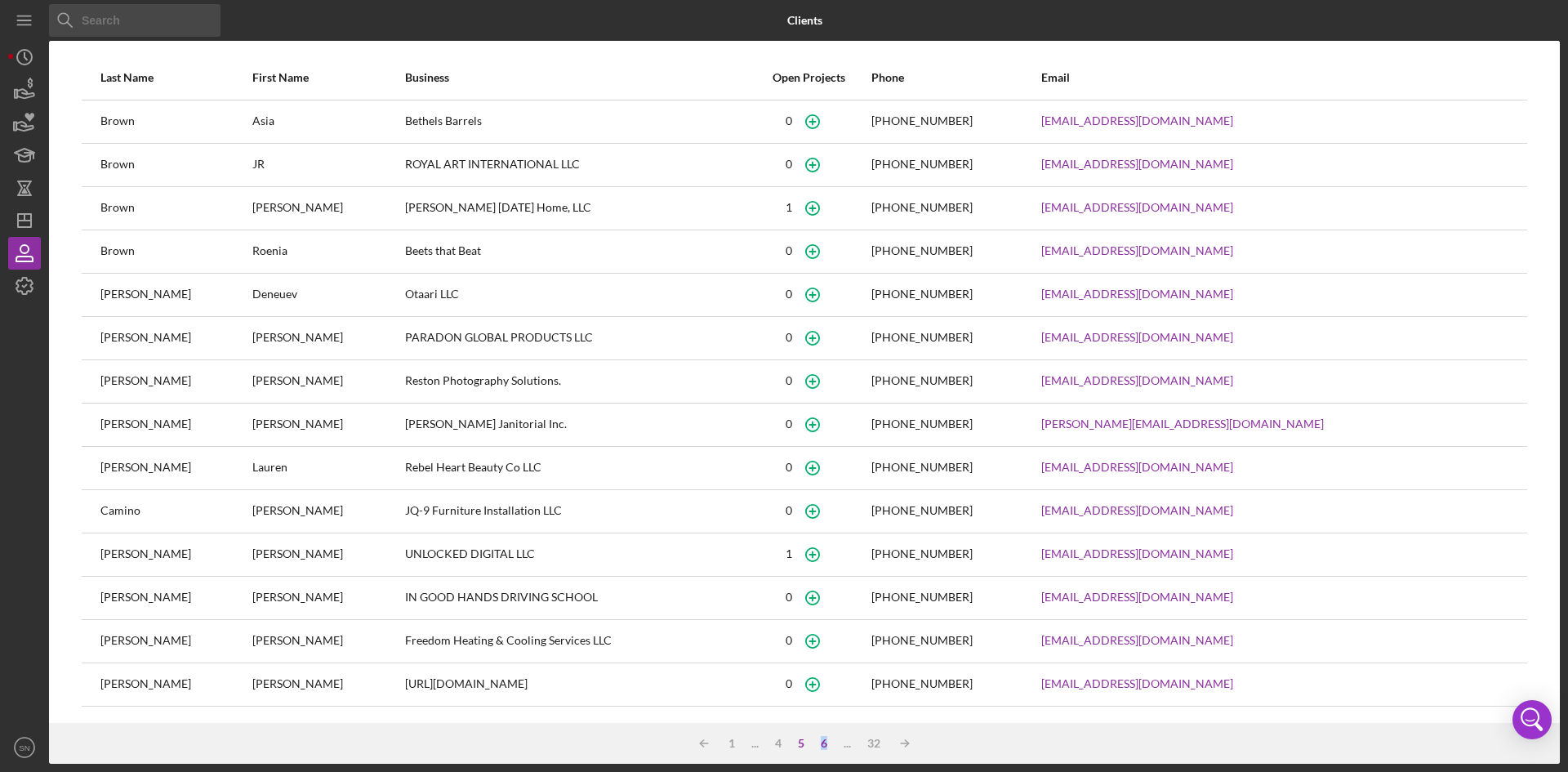
click at [824, 746] on div "6" at bounding box center [824, 743] width 23 height 13
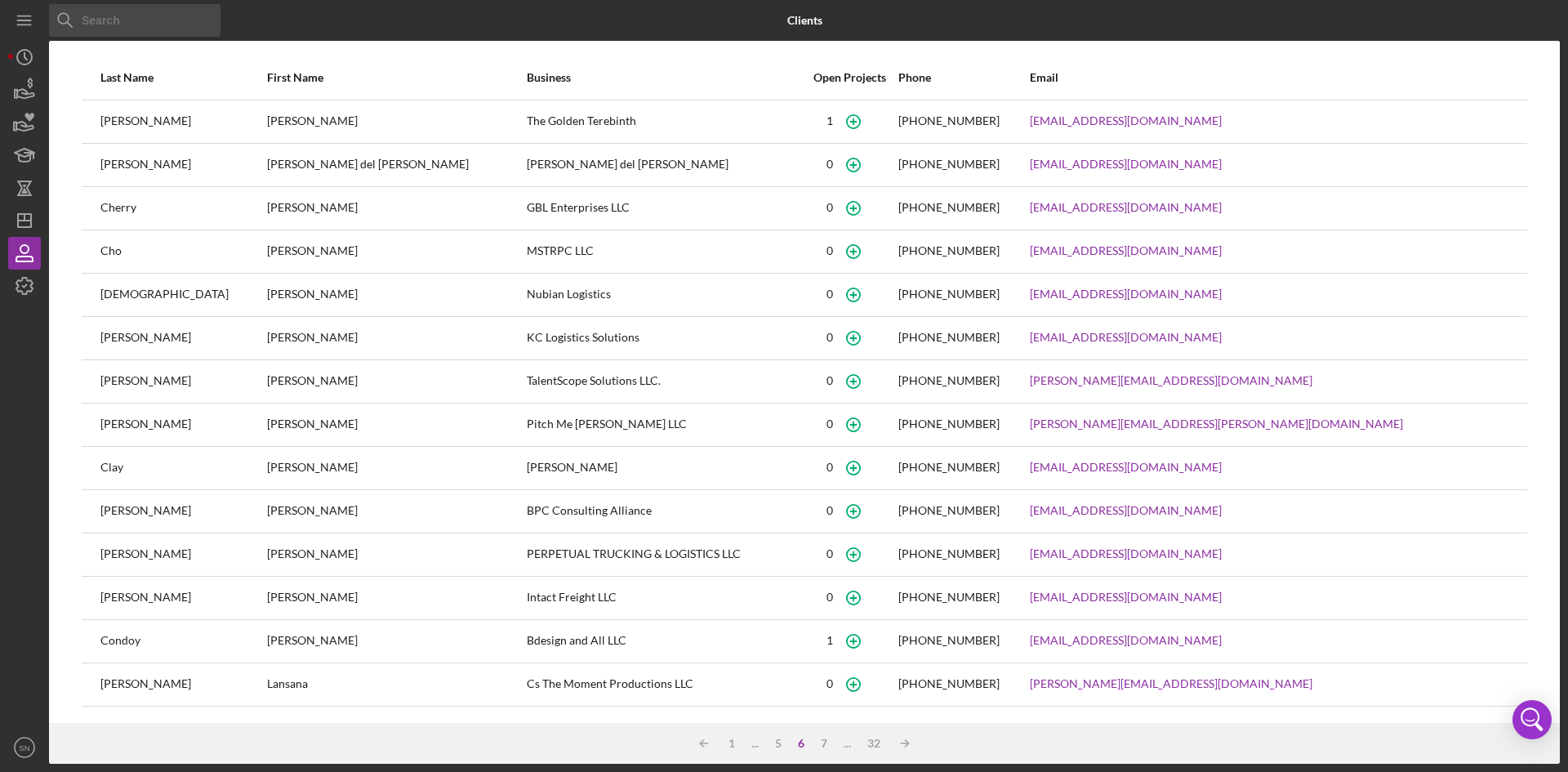
click at [130, 27] on input at bounding box center [134, 20] width 172 height 32
click at [26, 213] on icon "Icon/Dashboard" at bounding box center [25, 221] width 41 height 41
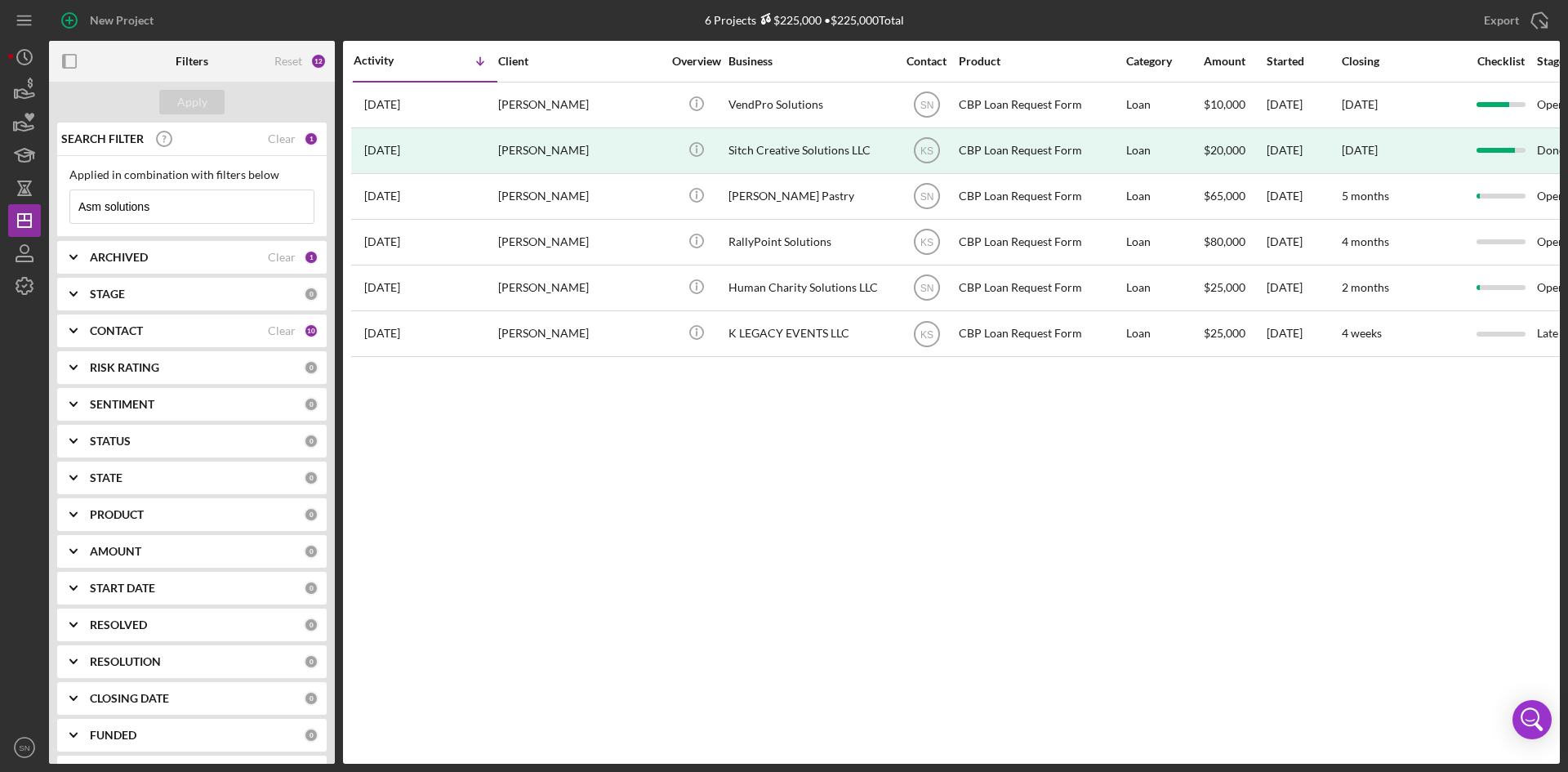
click at [217, 213] on input "Asm solutions" at bounding box center [192, 206] width 243 height 32
type input "A"
click at [66, 291] on icon "Icon/Expander" at bounding box center [74, 294] width 41 height 41
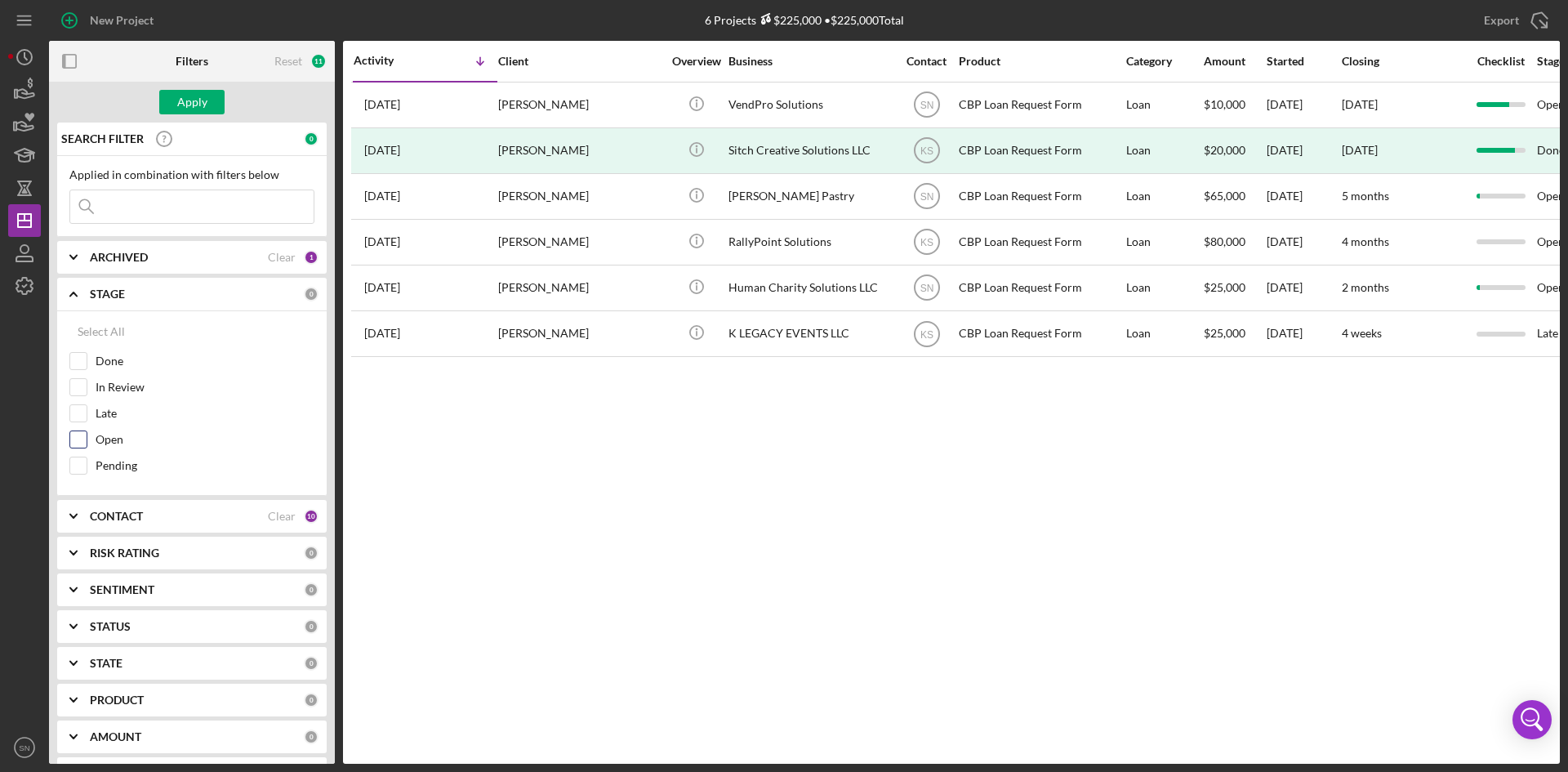
click at [77, 437] on input "Open" at bounding box center [78, 439] width 17 height 17
checkbox input "true"
click at [160, 208] on input at bounding box center [192, 206] width 243 height 32
type input "ASM"
click at [65, 514] on icon "Icon/Expander" at bounding box center [74, 517] width 41 height 41
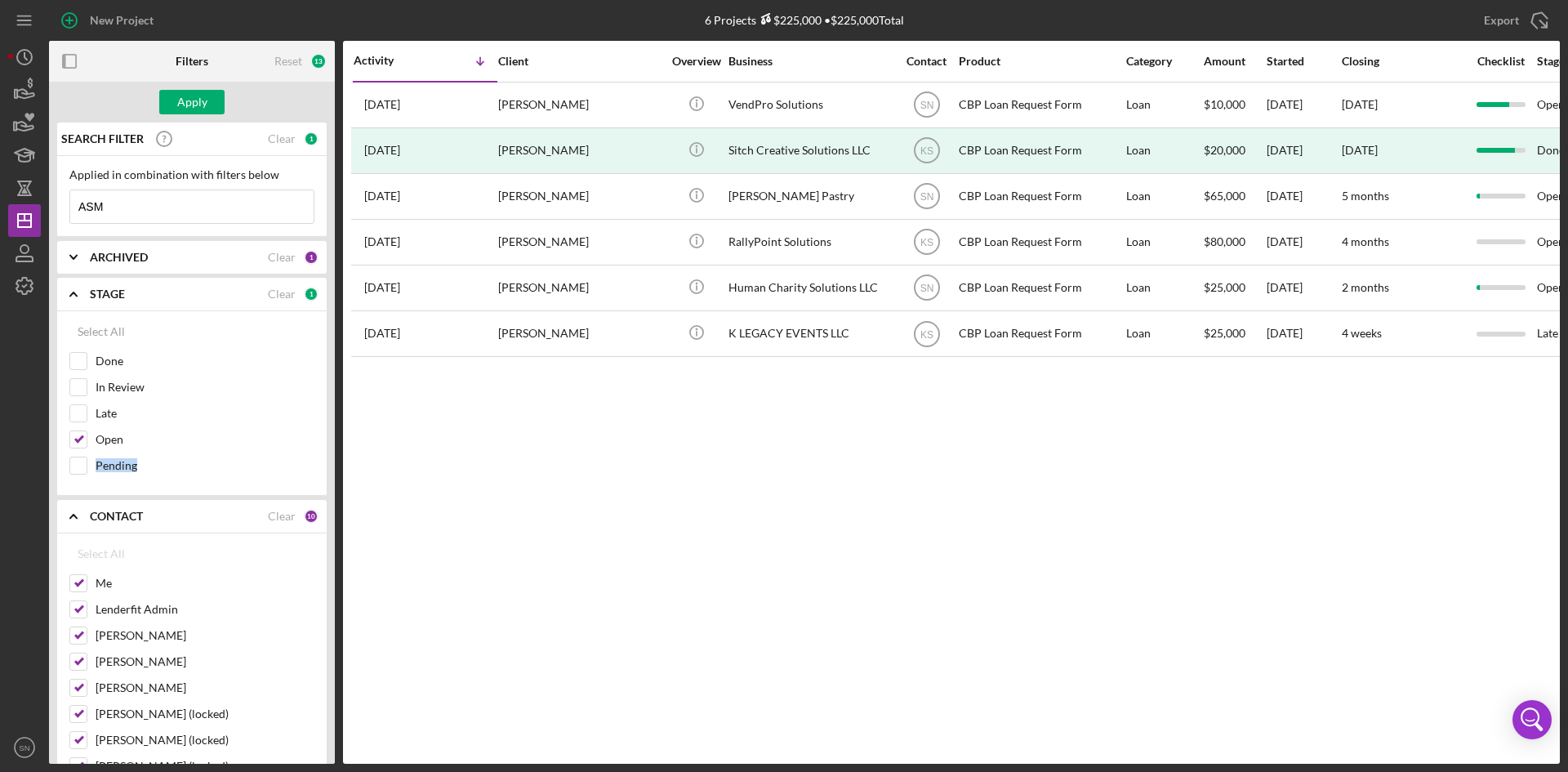
drag, startPoint x: 333, startPoint y: 473, endPoint x: 330, endPoint y: 496, distance: 23.2
click at [330, 496] on div "Filters Reset 13 Apply SEARCH FILTER Clear 1 Applied in combination with filter…" at bounding box center [804, 402] width 1511 height 723
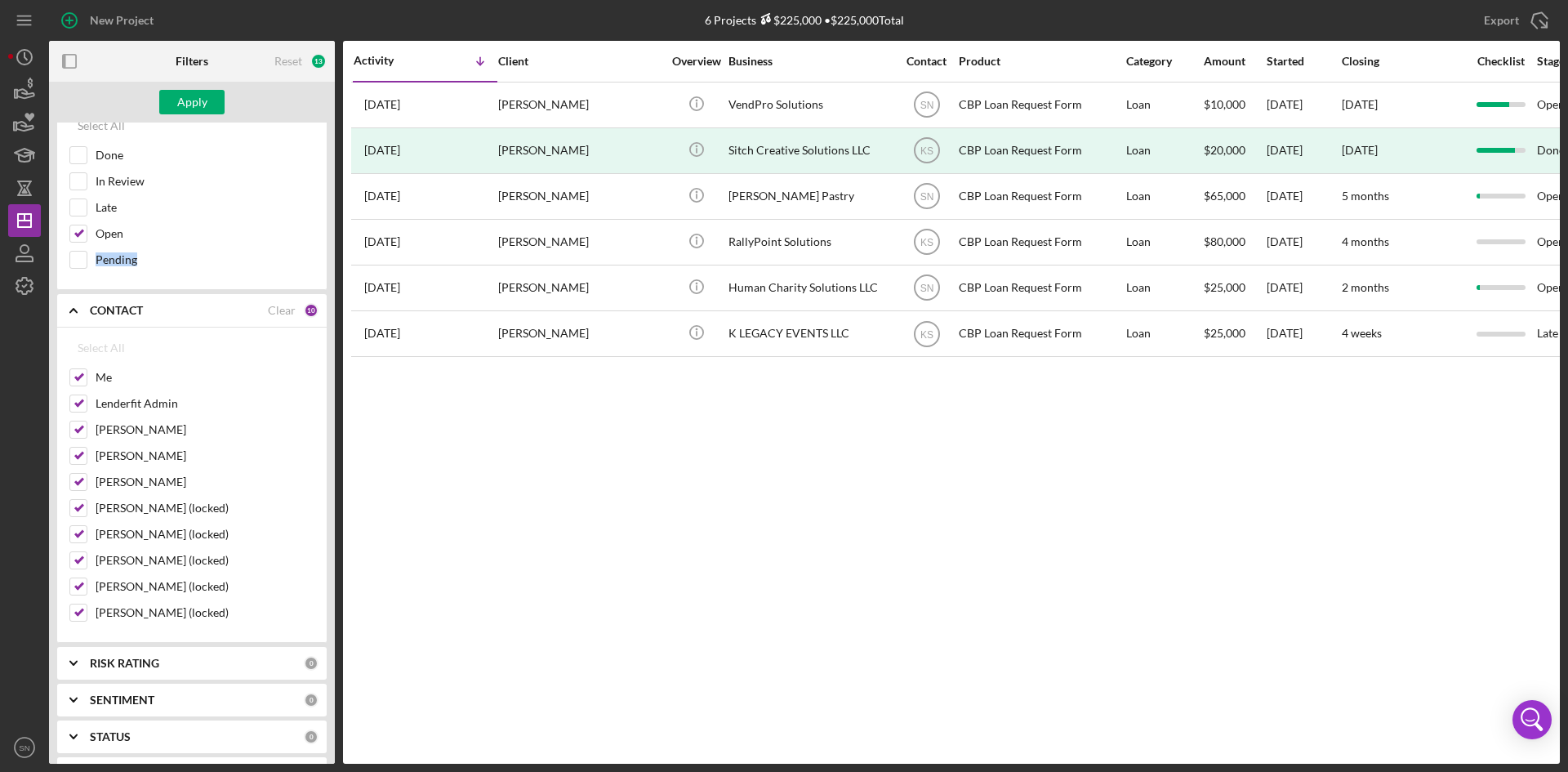
scroll to position [213, 0]
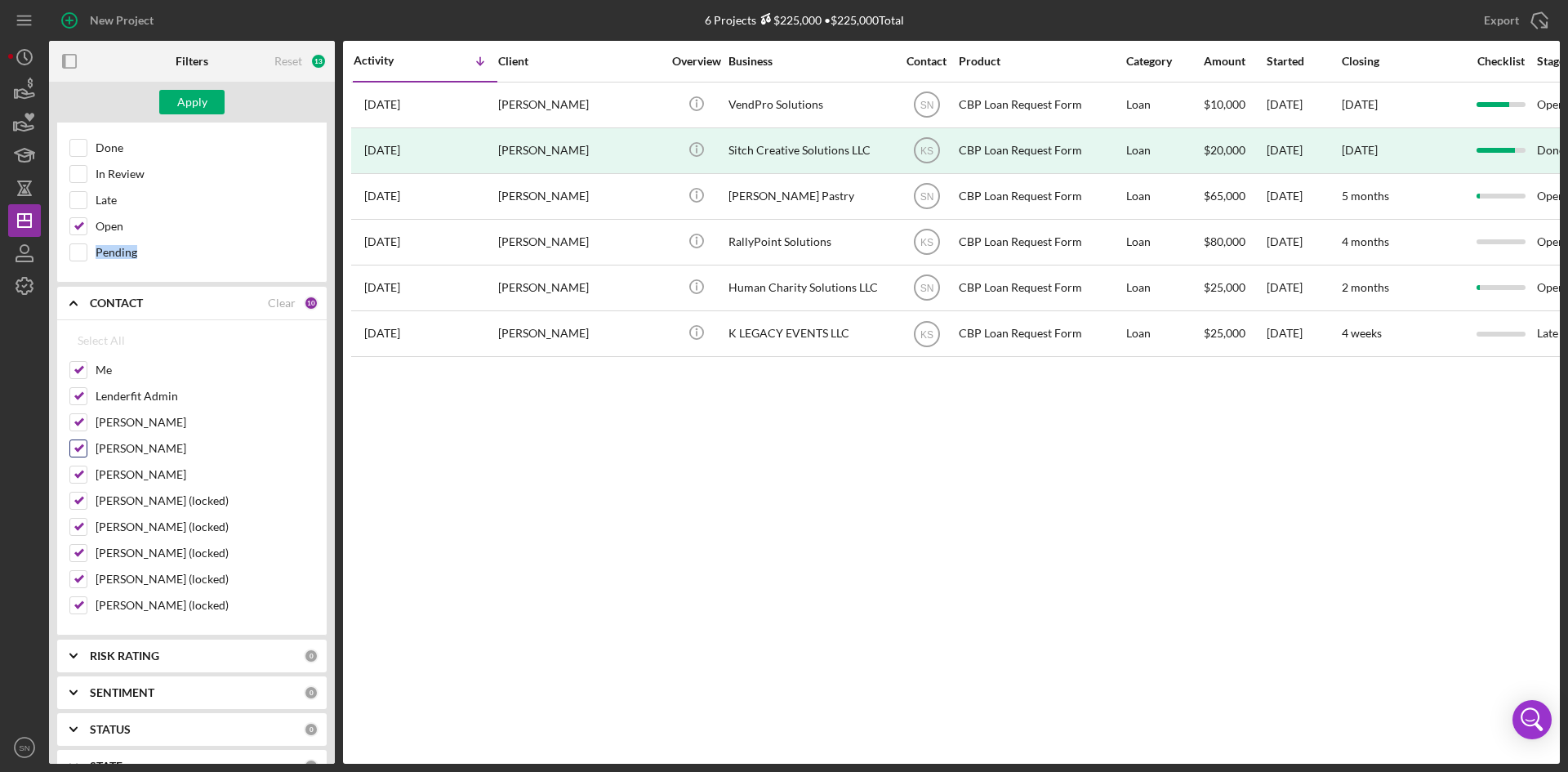
click at [84, 450] on input "[PERSON_NAME]" at bounding box center [78, 448] width 17 height 17
checkbox input "false"
click at [82, 495] on input "[PERSON_NAME] (locked)" at bounding box center [78, 500] width 17 height 17
checkbox input "false"
click at [81, 526] on input "[PERSON_NAME] (locked)" at bounding box center [78, 527] width 17 height 17
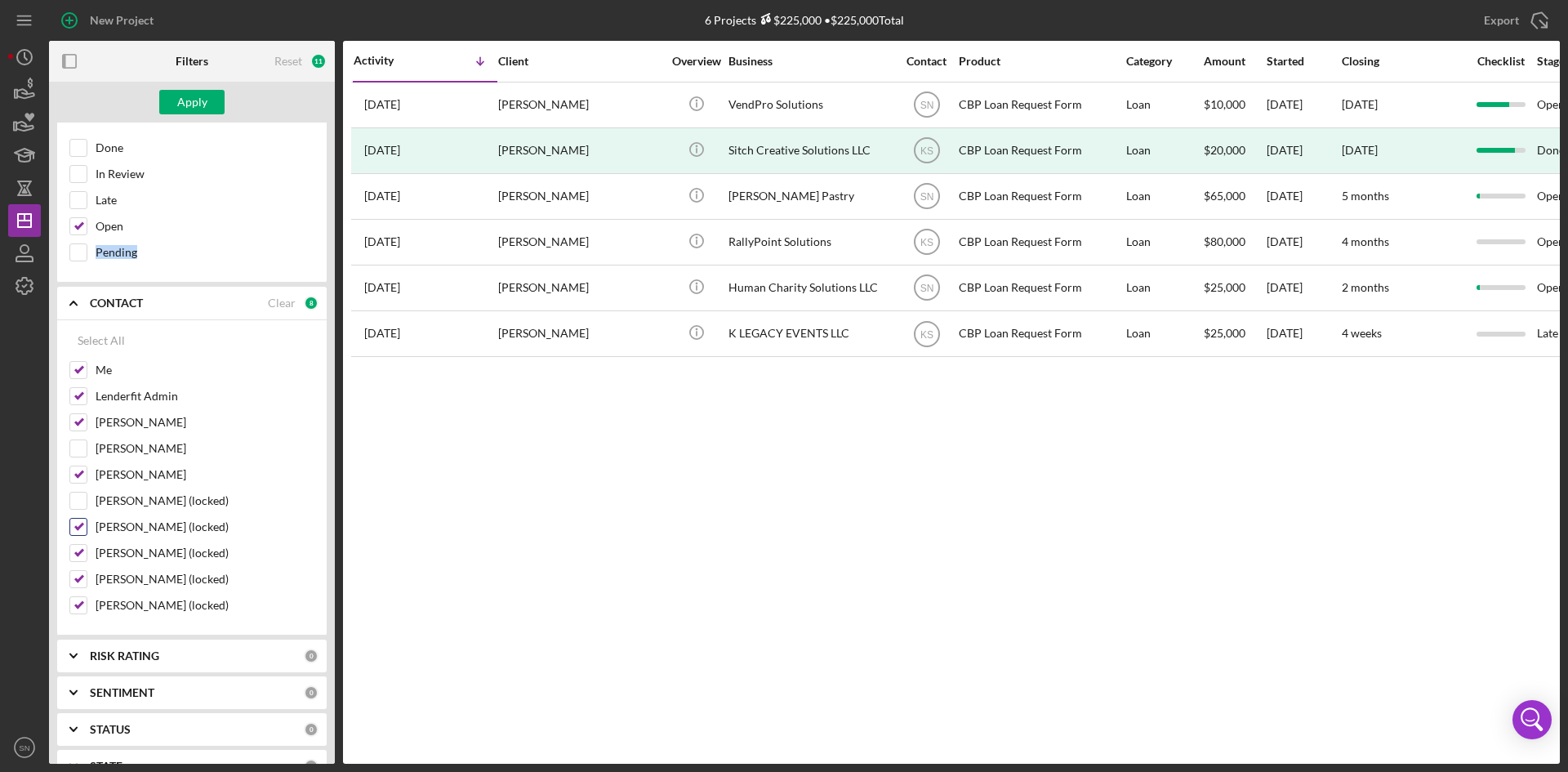
checkbox input "false"
click at [84, 548] on input "[PERSON_NAME] (locked)" at bounding box center [78, 553] width 17 height 17
checkbox input "false"
click at [85, 574] on input "[PERSON_NAME] (locked)" at bounding box center [78, 579] width 17 height 17
checkbox input "false"
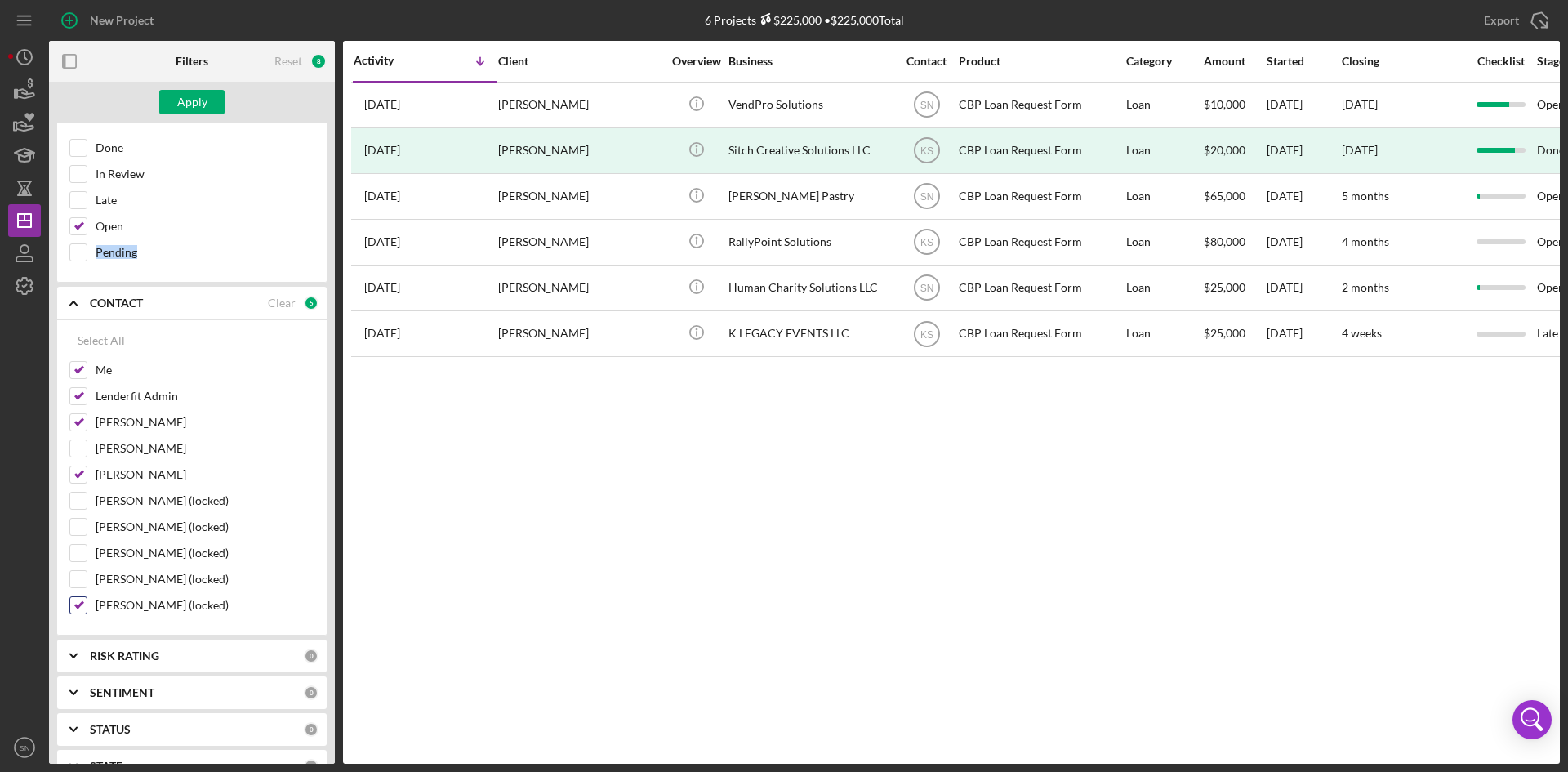
click at [79, 609] on input "[PERSON_NAME] (locked)" at bounding box center [78, 605] width 17 height 17
checkbox input "false"
click at [196, 100] on div "Apply" at bounding box center [192, 102] width 30 height 25
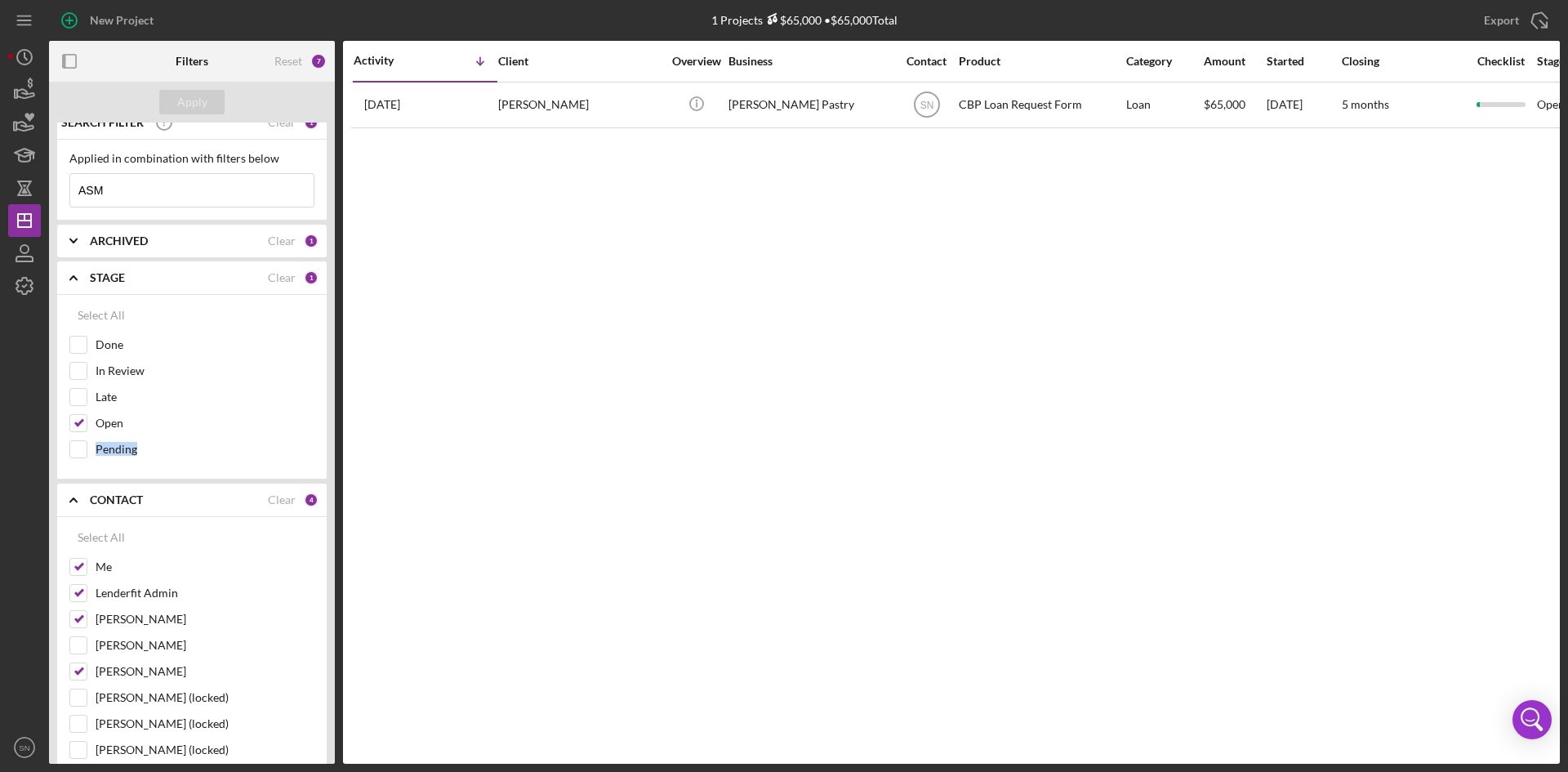
scroll to position [0, 0]
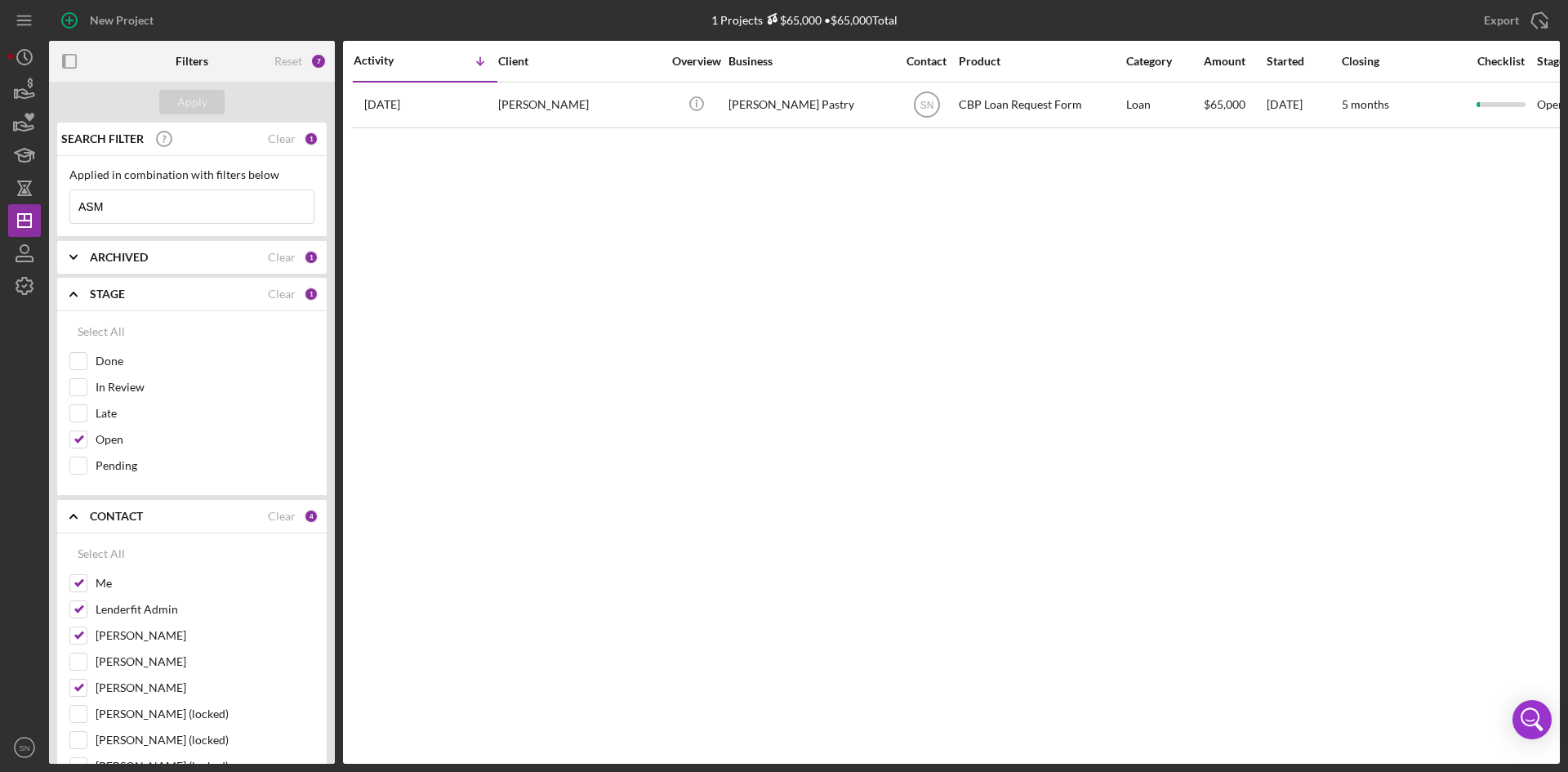
click at [178, 195] on input "ASM" at bounding box center [192, 206] width 243 height 32
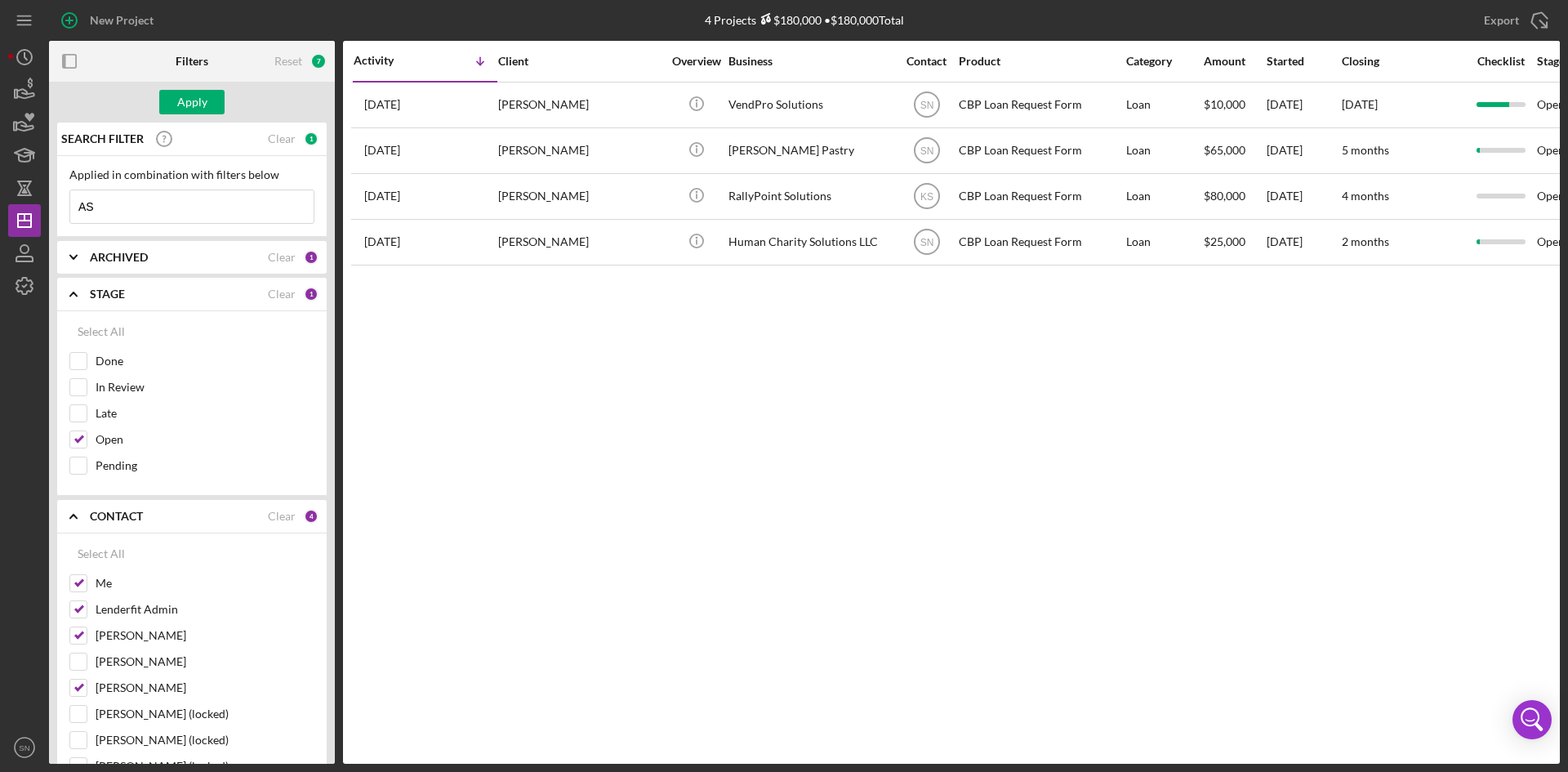
type input "A"
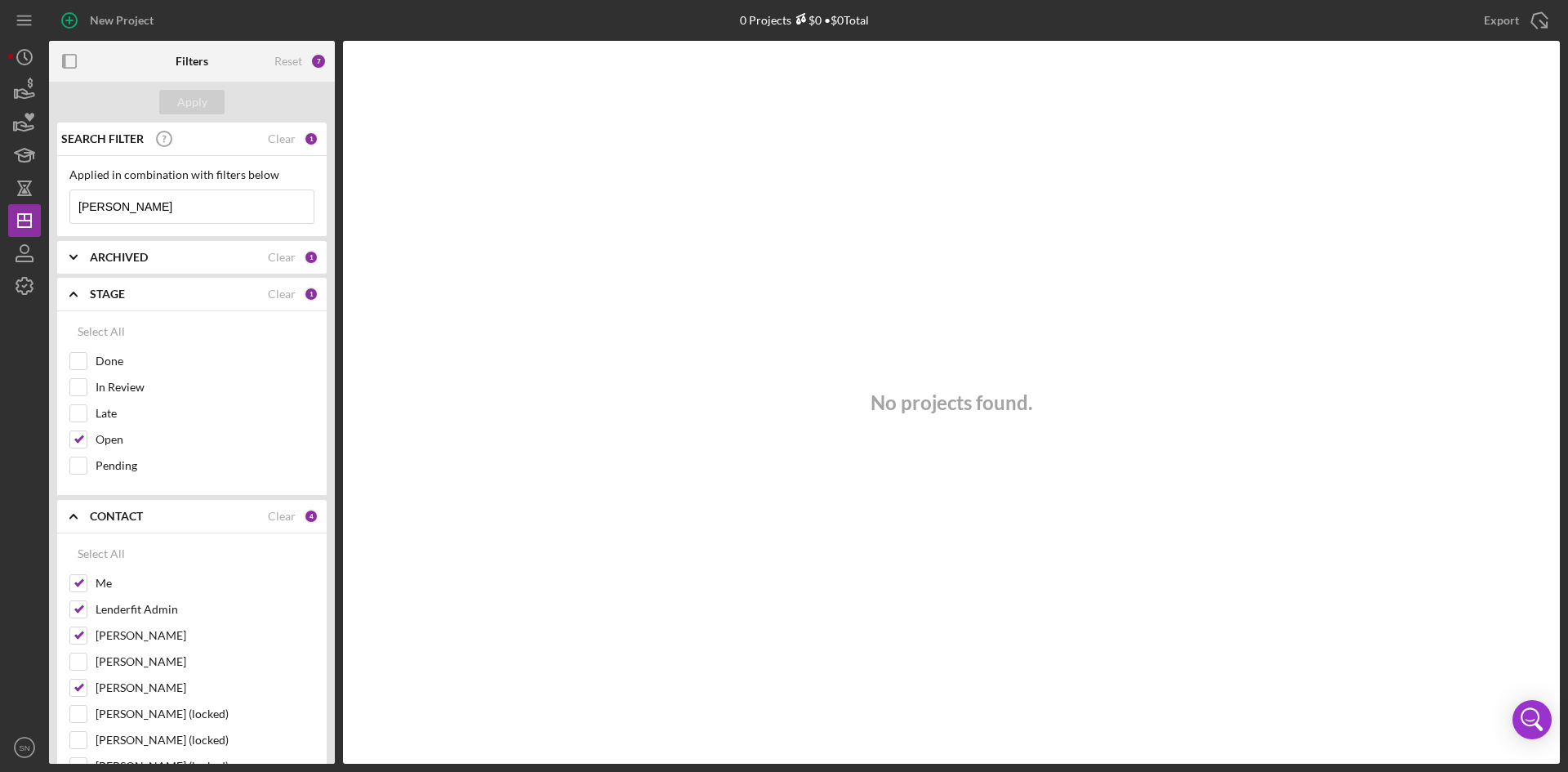
type input "[PERSON_NAME]"
click at [74, 254] on icon "Icon/Expander" at bounding box center [74, 258] width 41 height 41
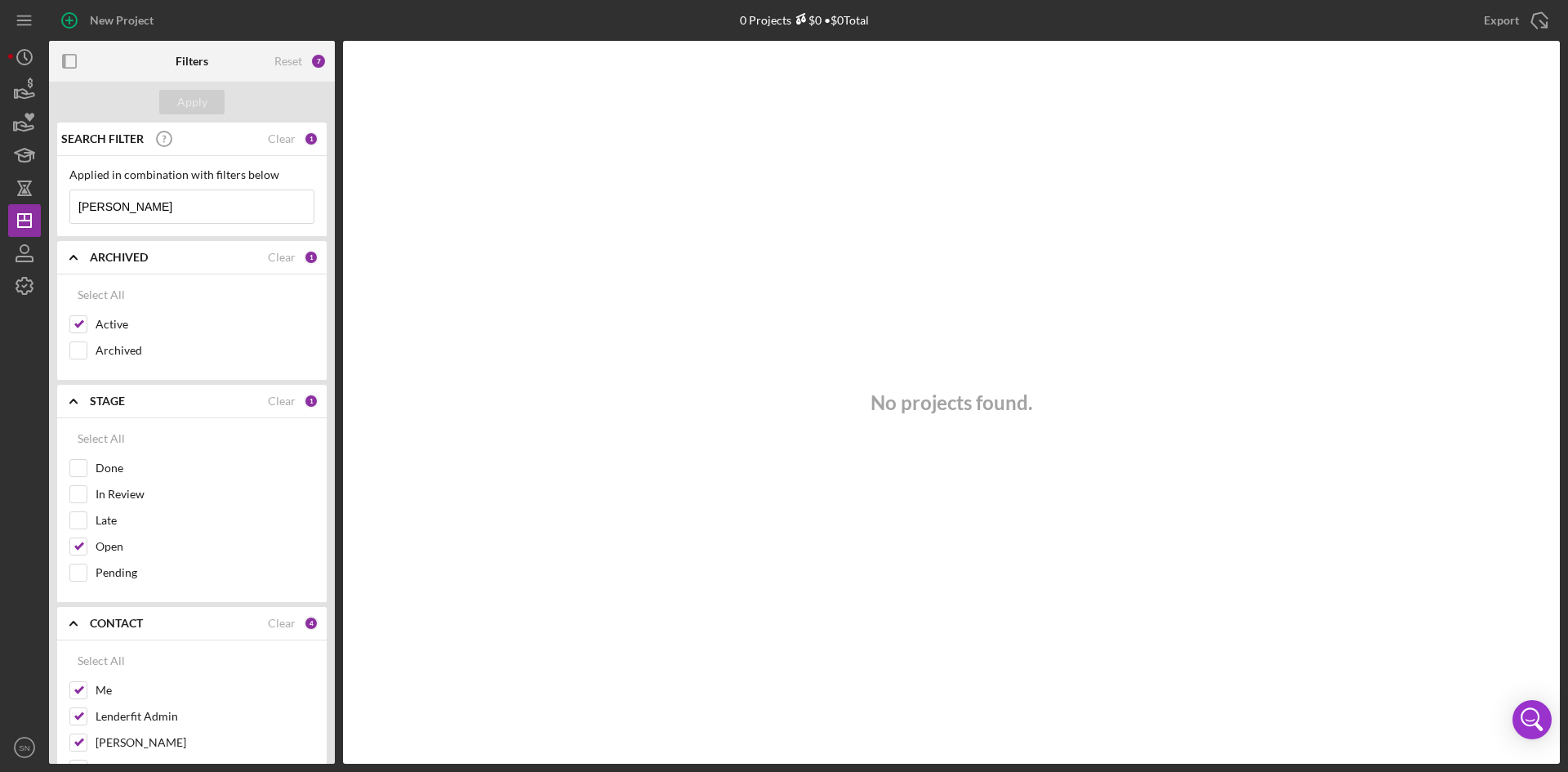
click at [454, 290] on div "No projects found." at bounding box center [951, 402] width 1217 height 723
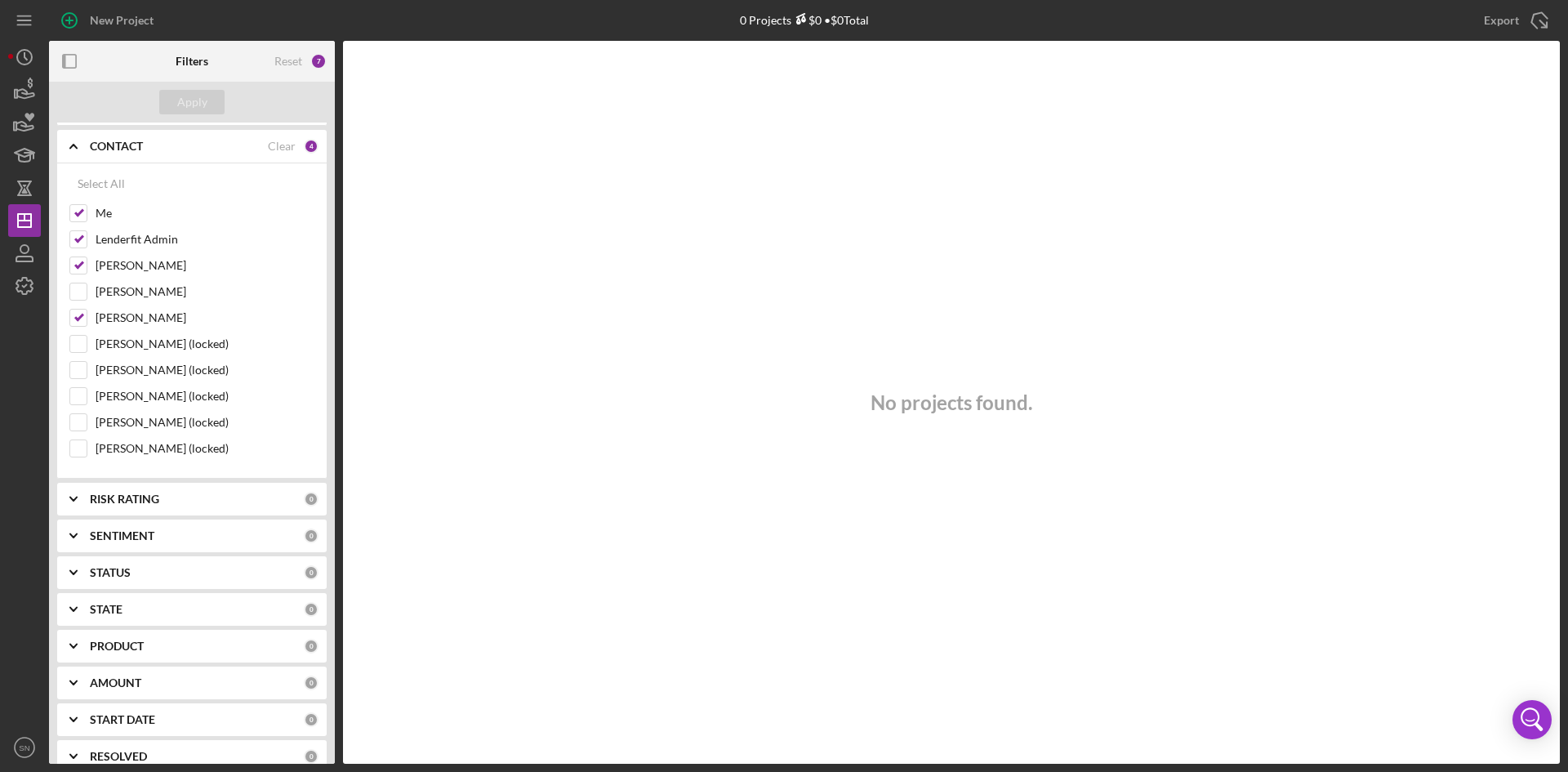
scroll to position [475, 0]
